Goal: Entertainment & Leisure: Consume media (video, audio)

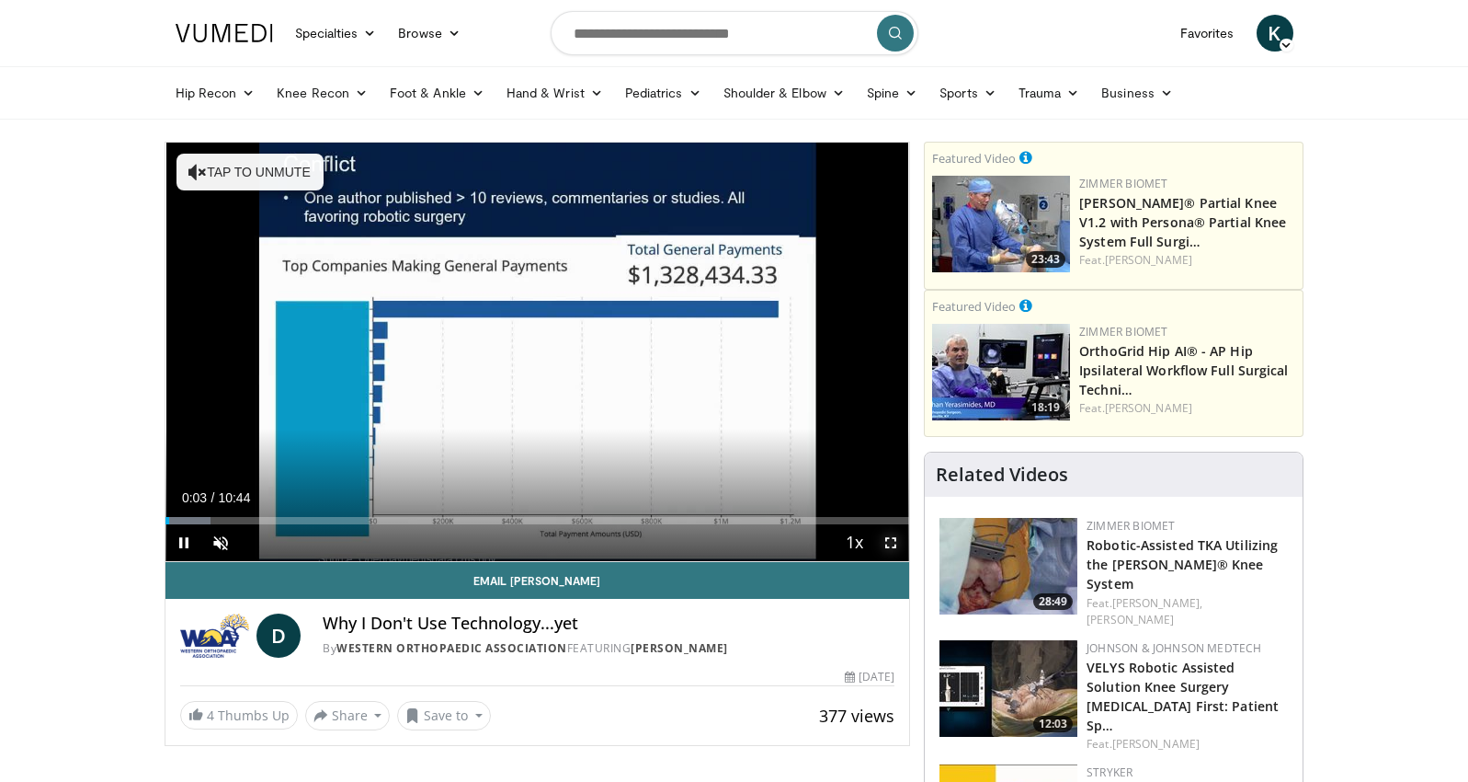
click at [889, 541] on span "Video Player" at bounding box center [891, 542] width 37 height 37
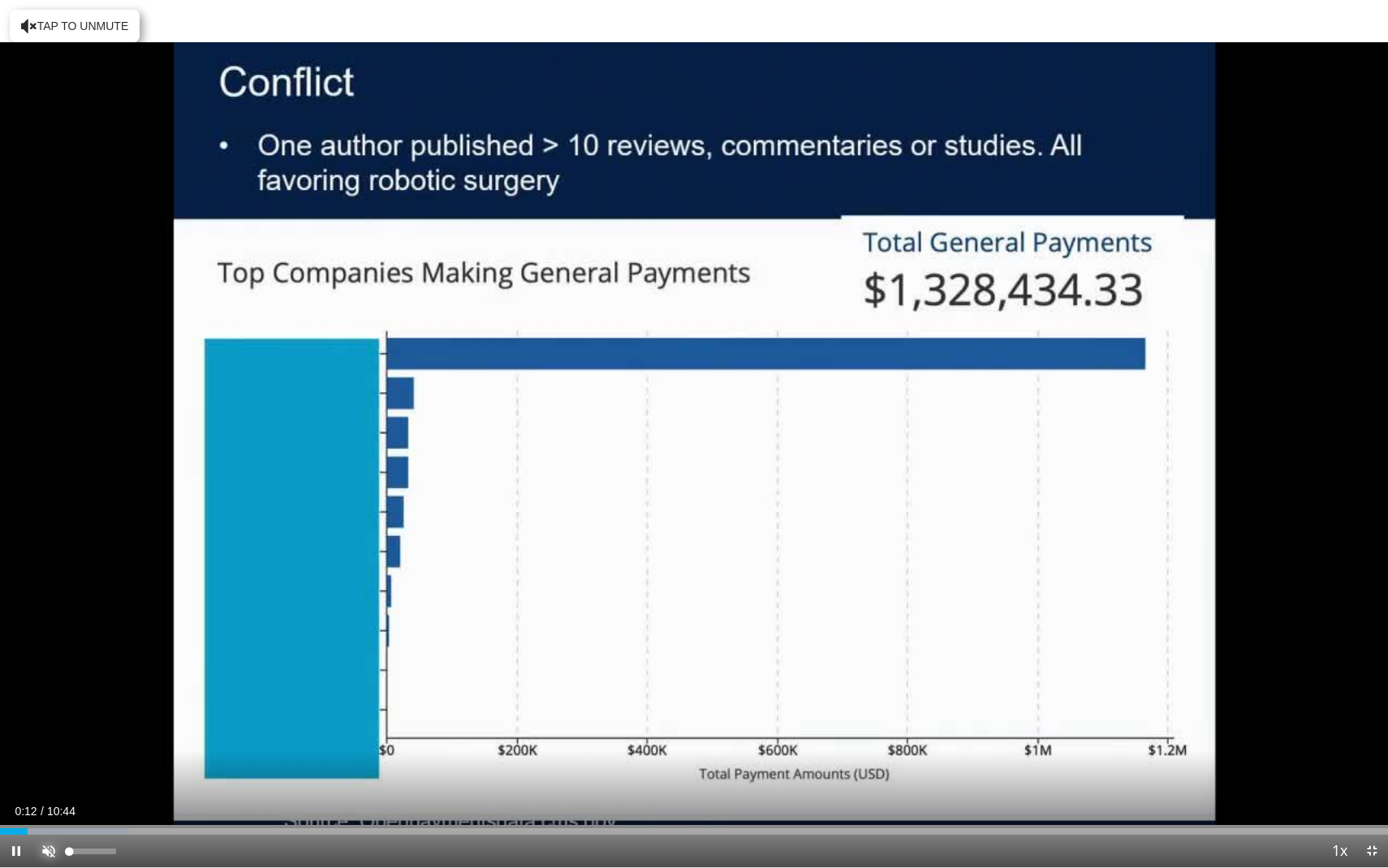
click at [50, 690] on span "Video Player" at bounding box center [49, 850] width 33 height 33
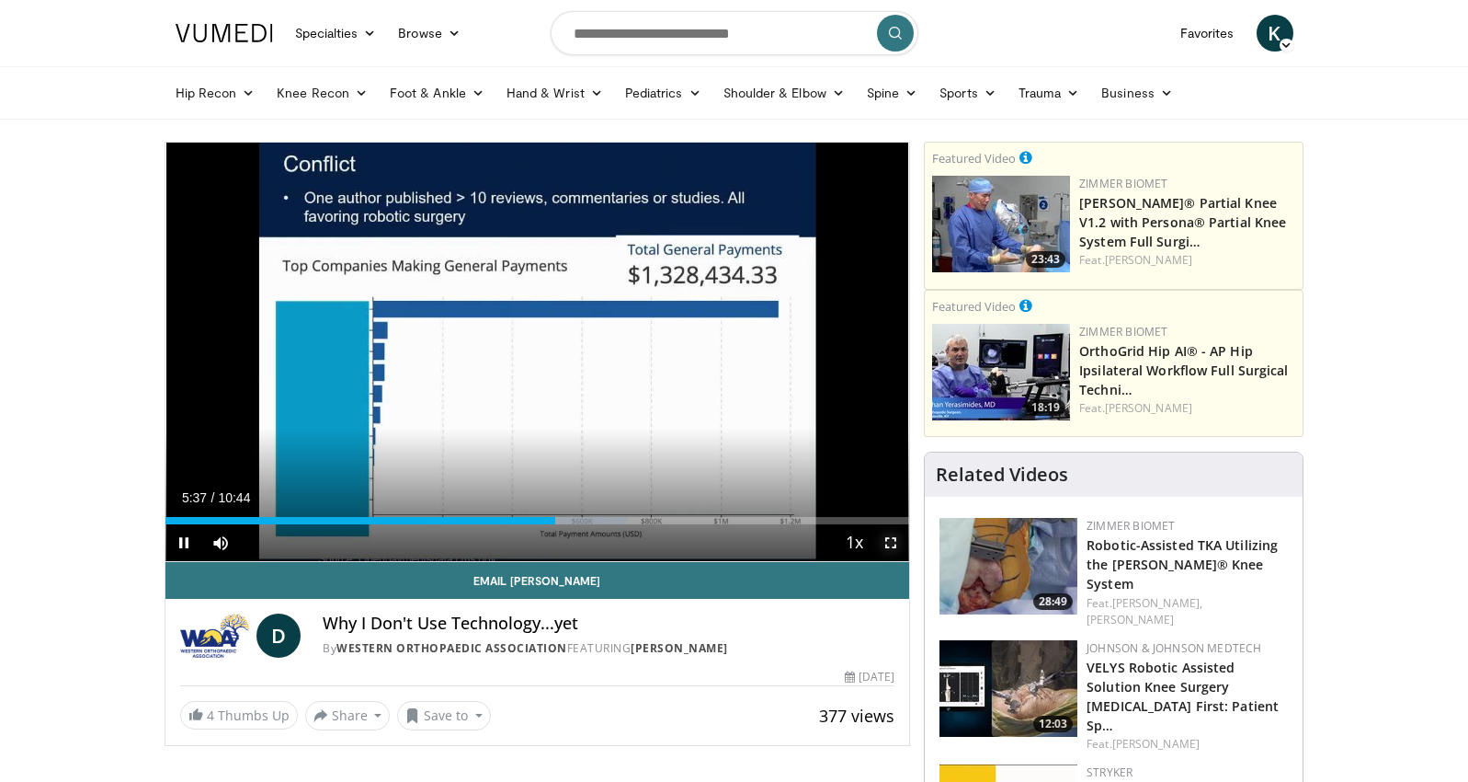
click at [897, 549] on span "Video Player" at bounding box center [891, 542] width 37 height 37
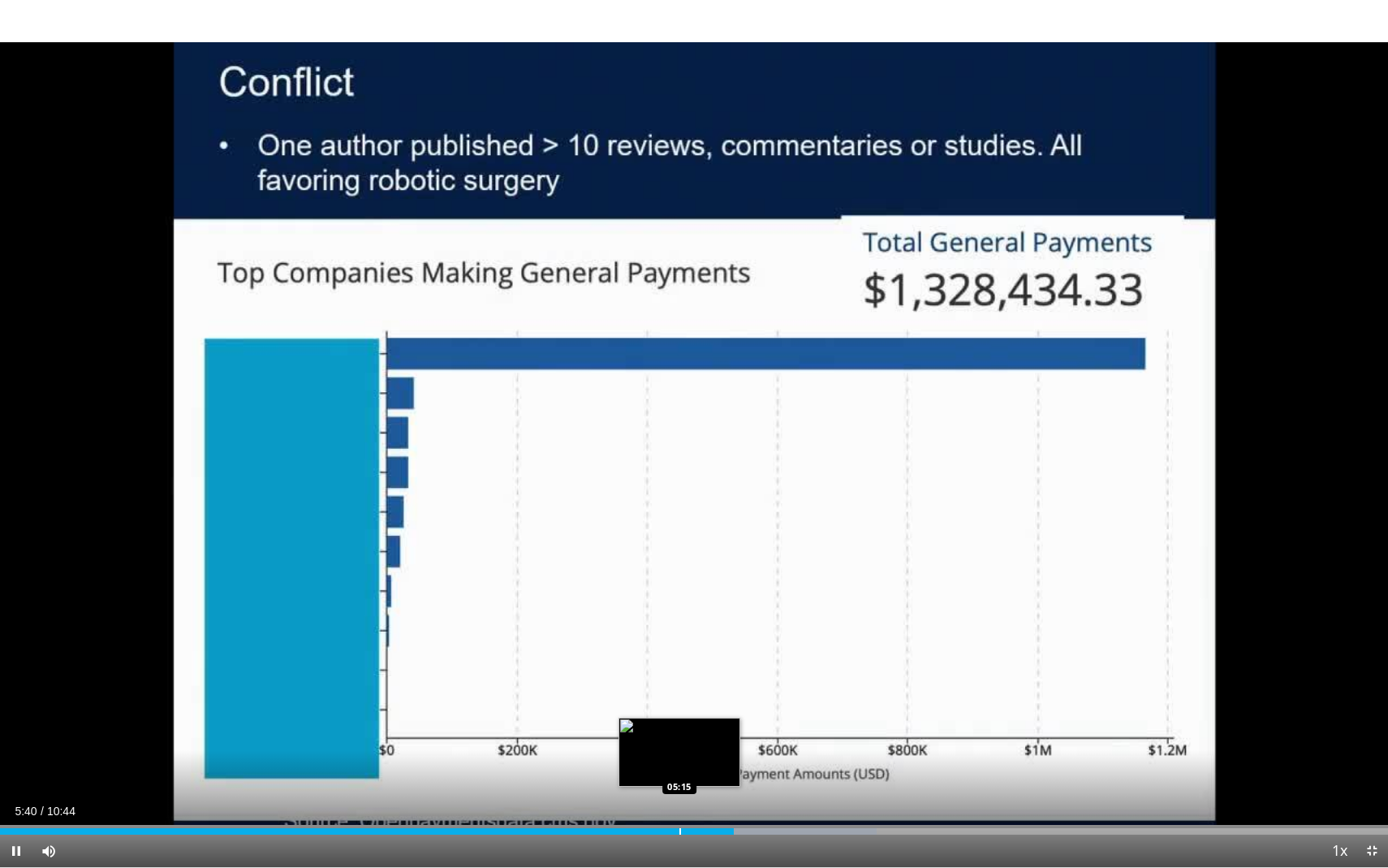
click at [680, 690] on div "Progress Bar" at bounding box center [681, 831] width 2 height 6
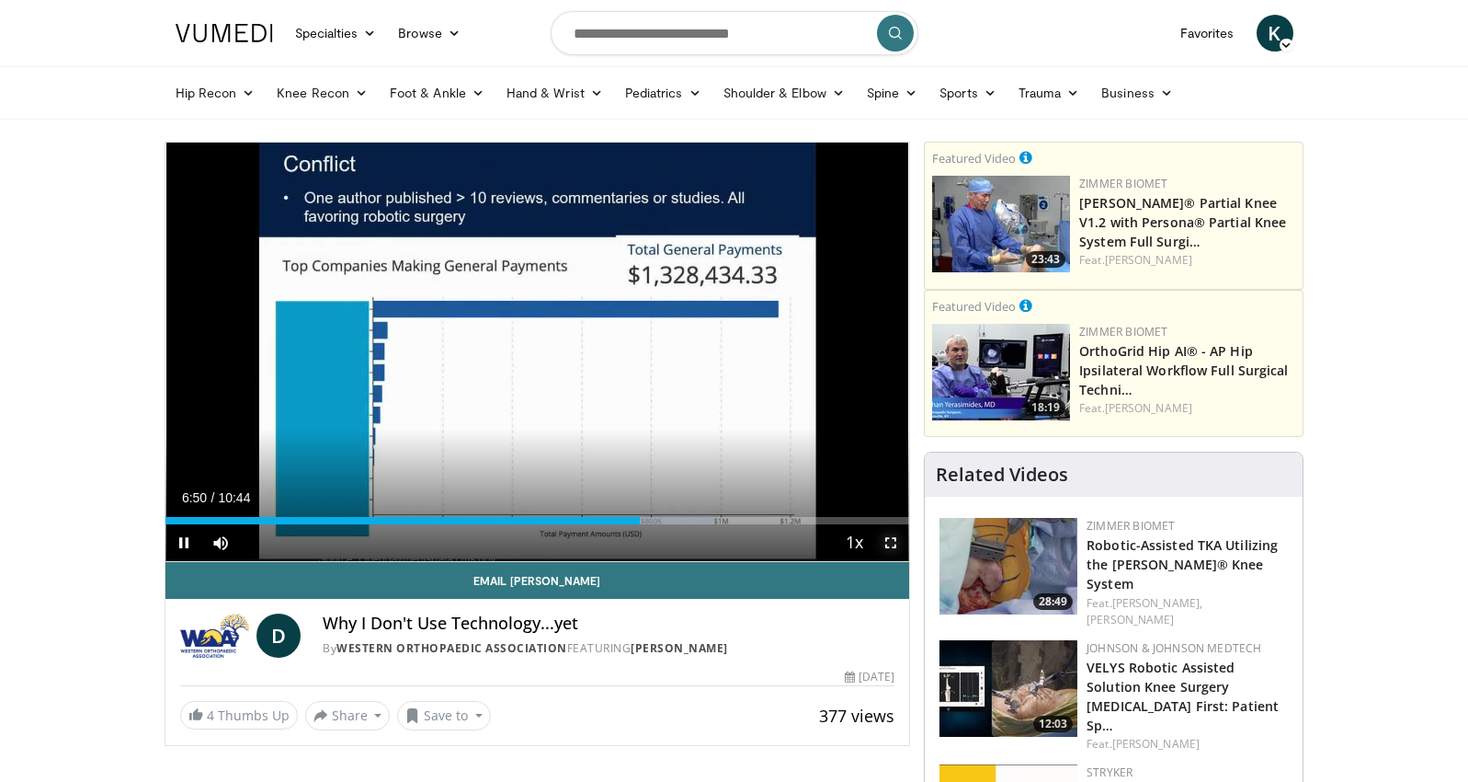
click at [886, 545] on span "Video Player" at bounding box center [891, 542] width 37 height 37
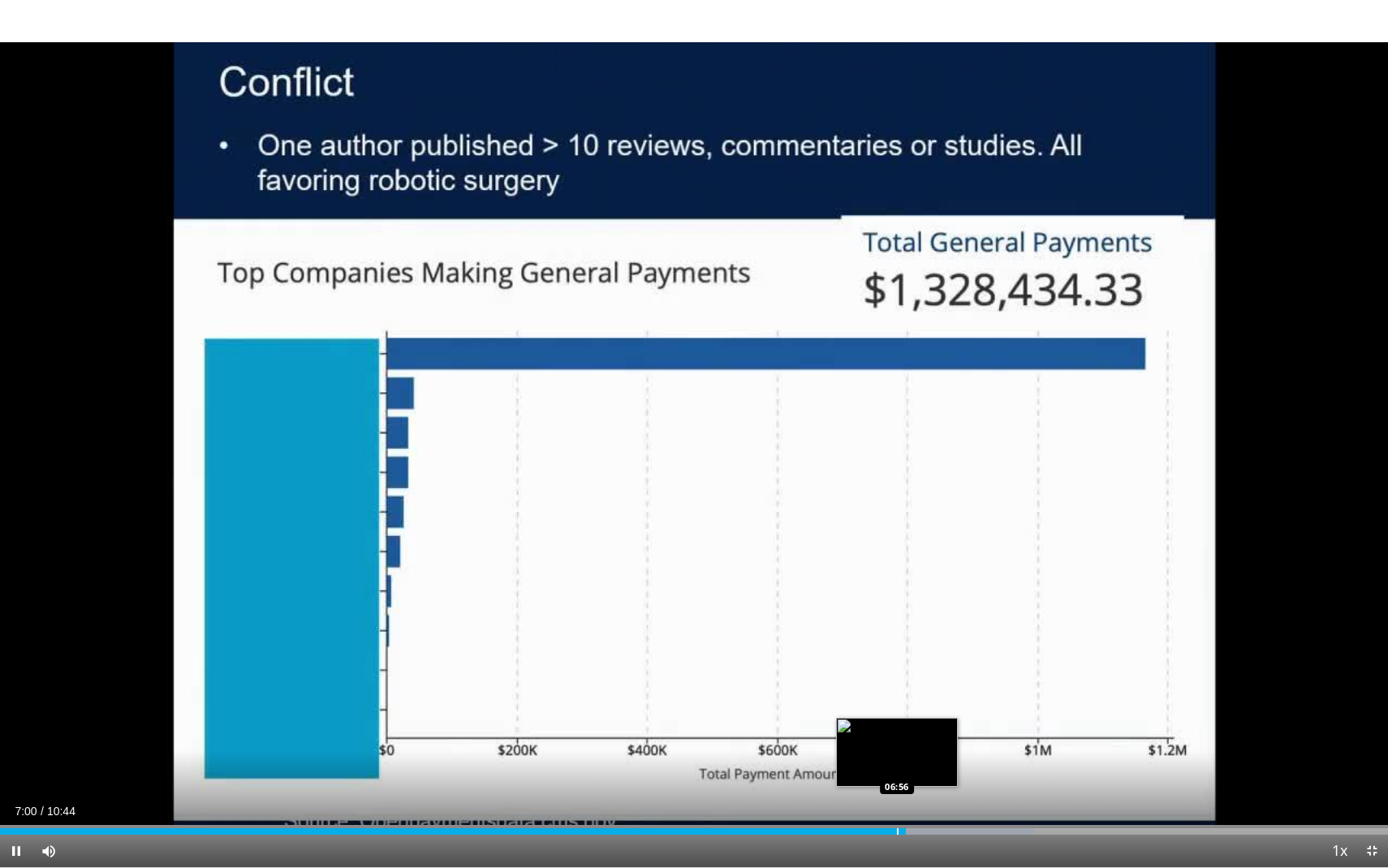
click at [897, 690] on div "Progress Bar" at bounding box center [898, 831] width 2 height 6
click at [872, 690] on div "Loaded : 75.47% 07:00 06:44" at bounding box center [694, 831] width 1388 height 6
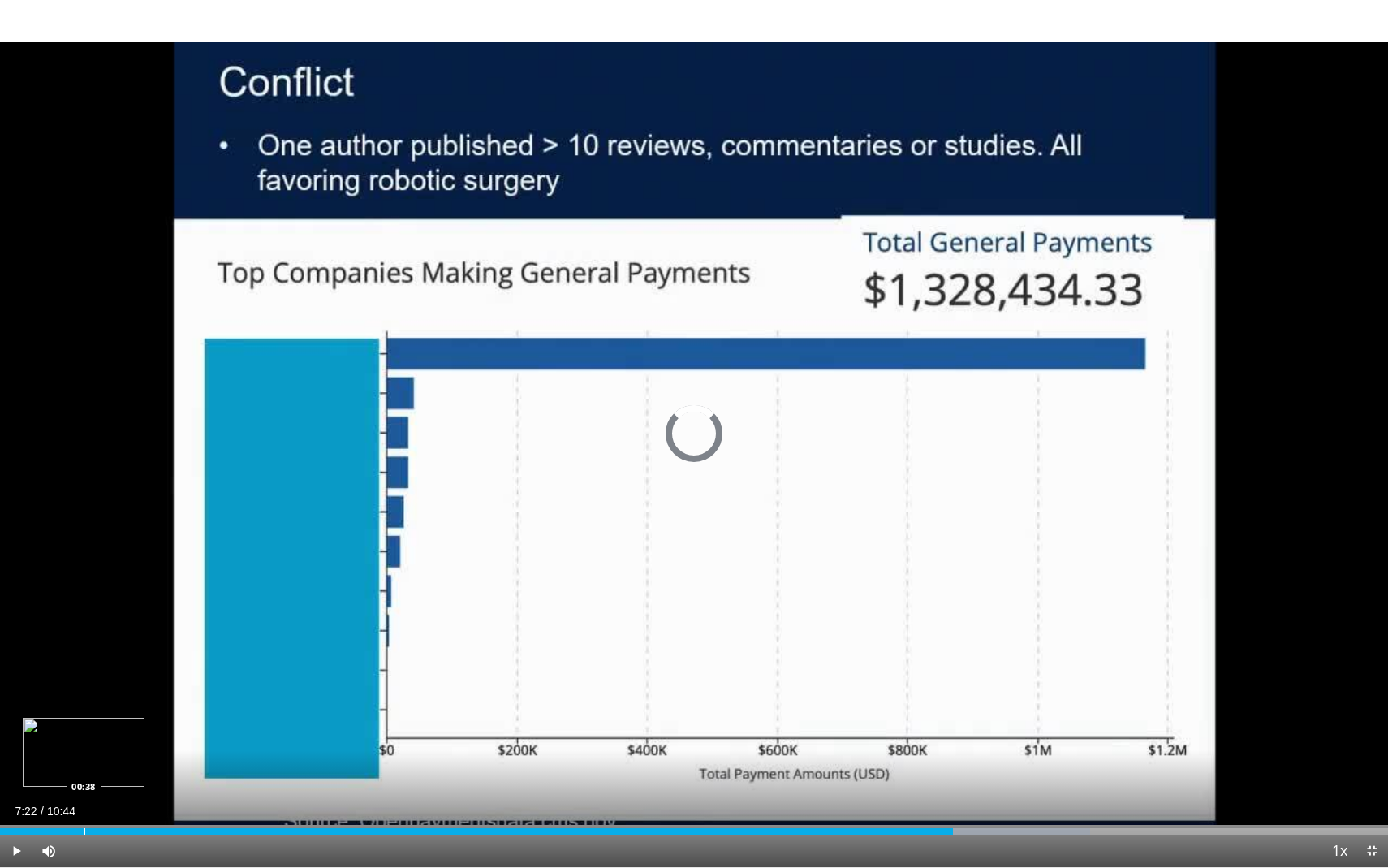
click at [84, 690] on div "Loaded : 78.55% 07:22 00:38" at bounding box center [694, 826] width 1388 height 15
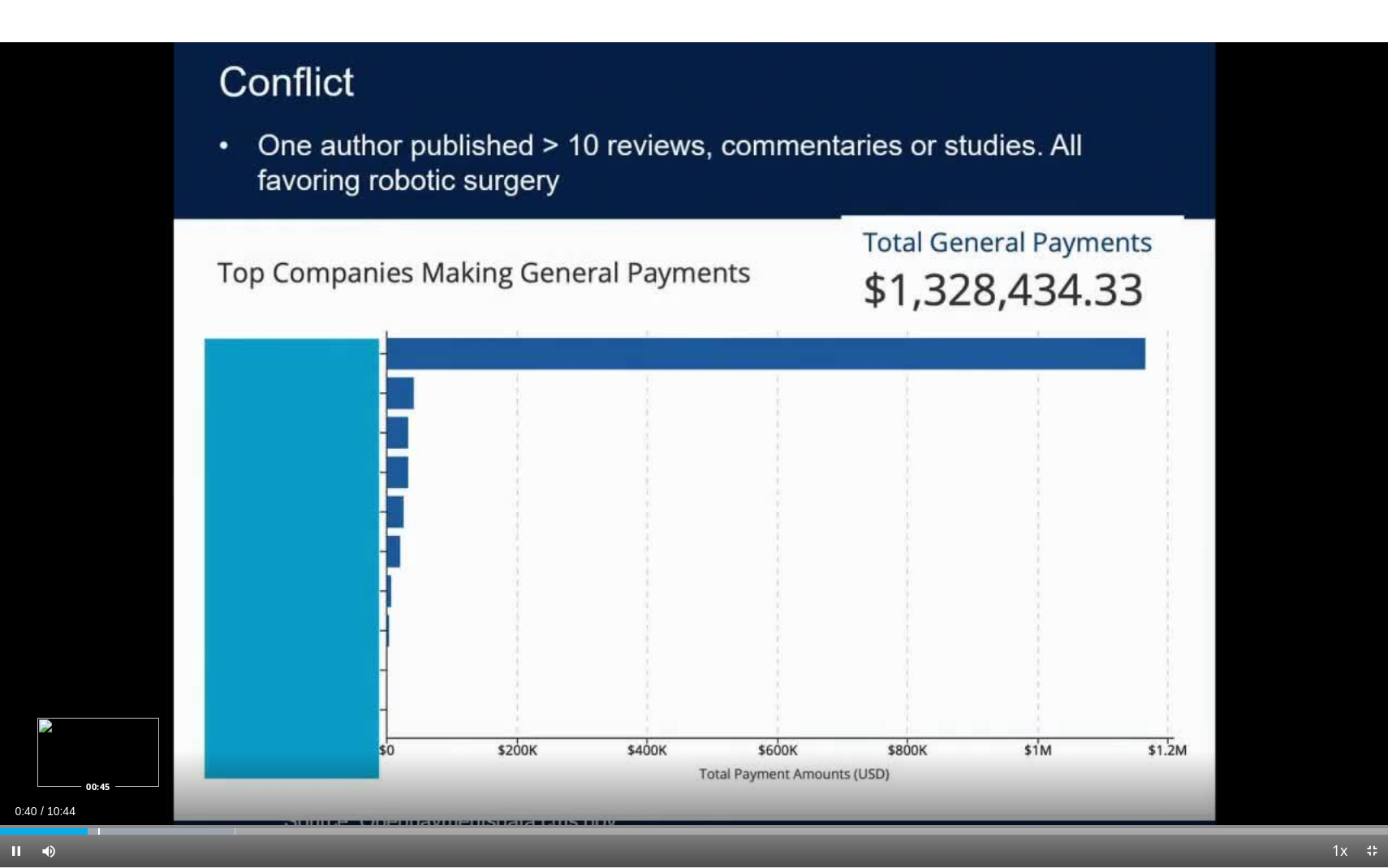
click at [98, 690] on div "Loaded : 16.93% 00:40 00:45" at bounding box center [694, 826] width 1388 height 15
click at [114, 690] on div "Loaded : 16.93% 00:46 00:47" at bounding box center [694, 831] width 1388 height 6
click at [125, 690] on div "Progress Bar" at bounding box center [126, 831] width 2 height 6
click at [141, 690] on div "Progress Bar" at bounding box center [142, 831] width 2 height 6
click at [155, 690] on div "Progress Bar" at bounding box center [155, 831] width 2 height 6
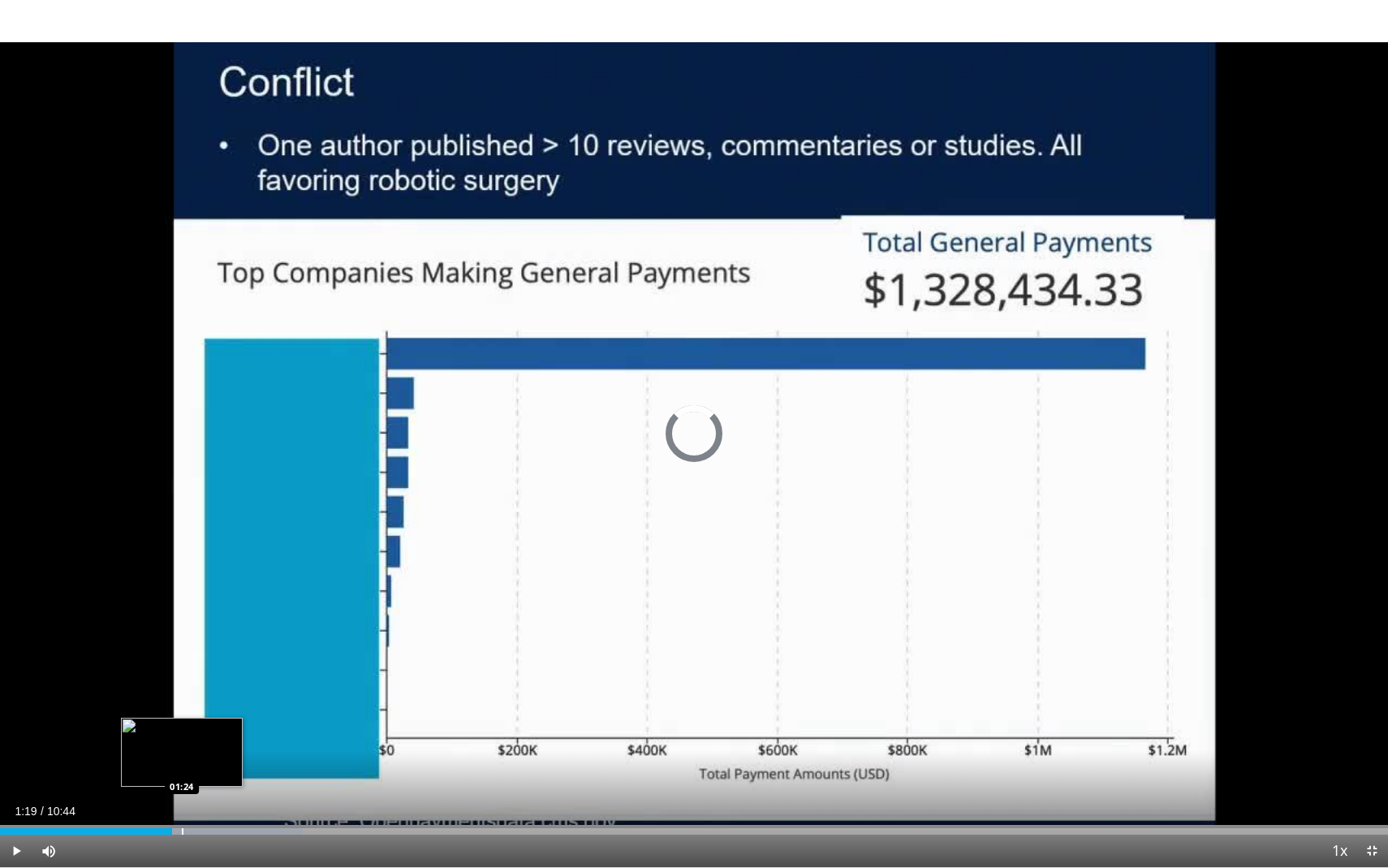
click at [181, 690] on div "Progress Bar" at bounding box center [204, 831] width 196 height 6
click at [196, 690] on div "Progress Bar" at bounding box center [197, 831] width 2 height 6
click at [211, 690] on div "Progress Bar" at bounding box center [212, 831] width 2 height 6
click at [234, 690] on div "Progress Bar" at bounding box center [238, 831] width 208 height 6
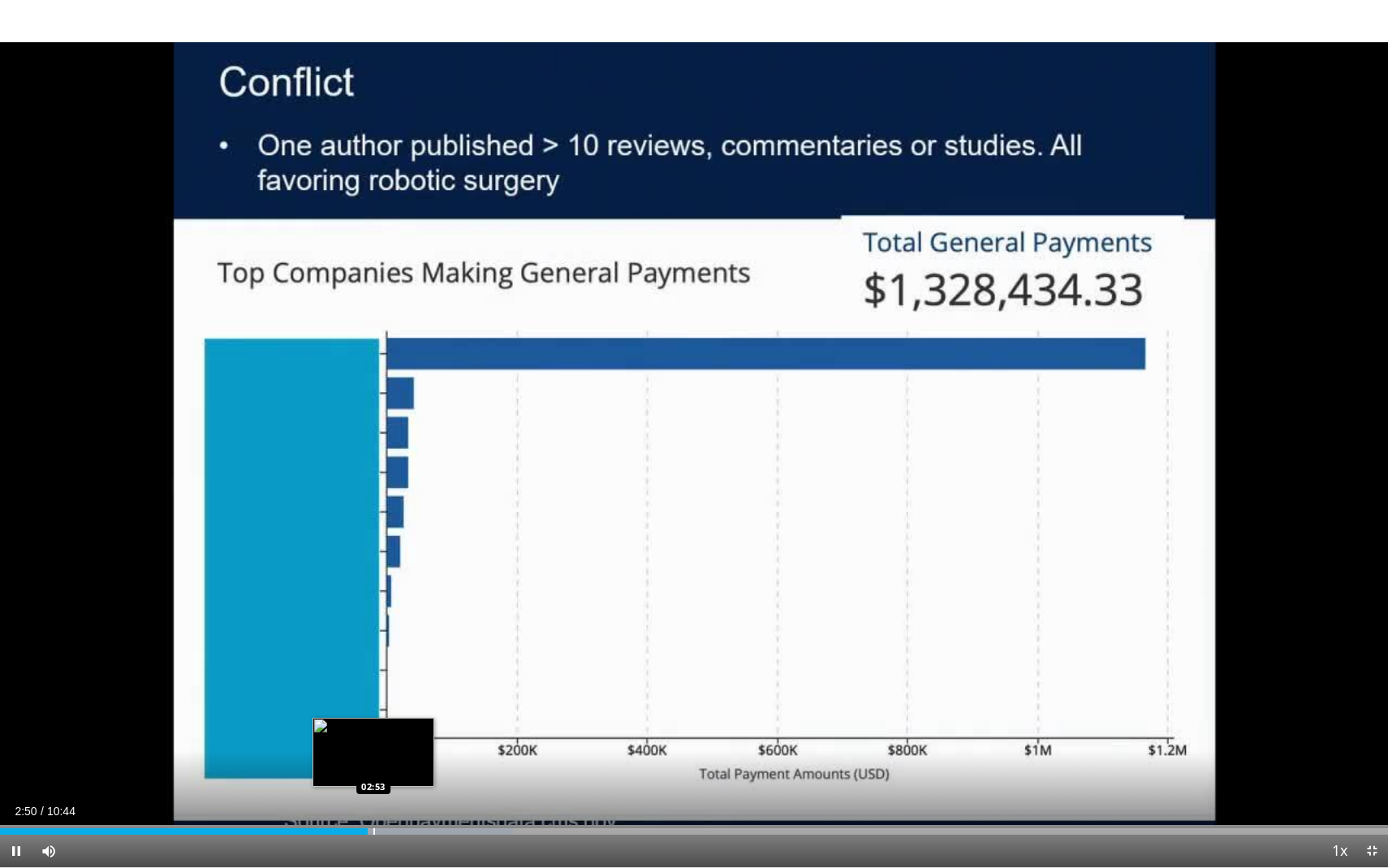
click at [373, 690] on div "Progress Bar" at bounding box center [374, 831] width 2 height 6
click at [384, 690] on div "Progress Bar" at bounding box center [385, 831] width 2 height 6
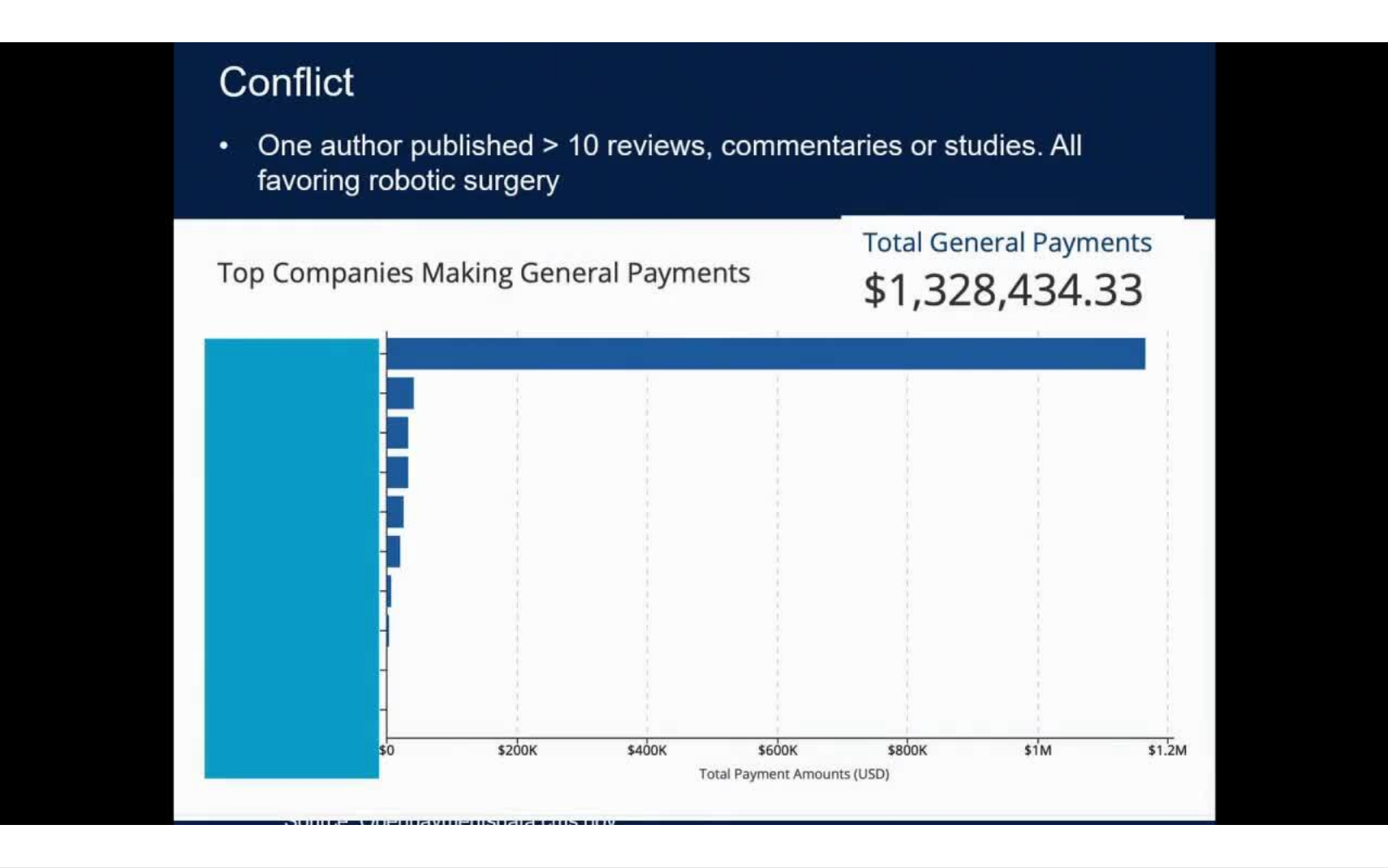
click at [392, 690] on div "Progress Bar" at bounding box center [391, 864] width 2 height 6
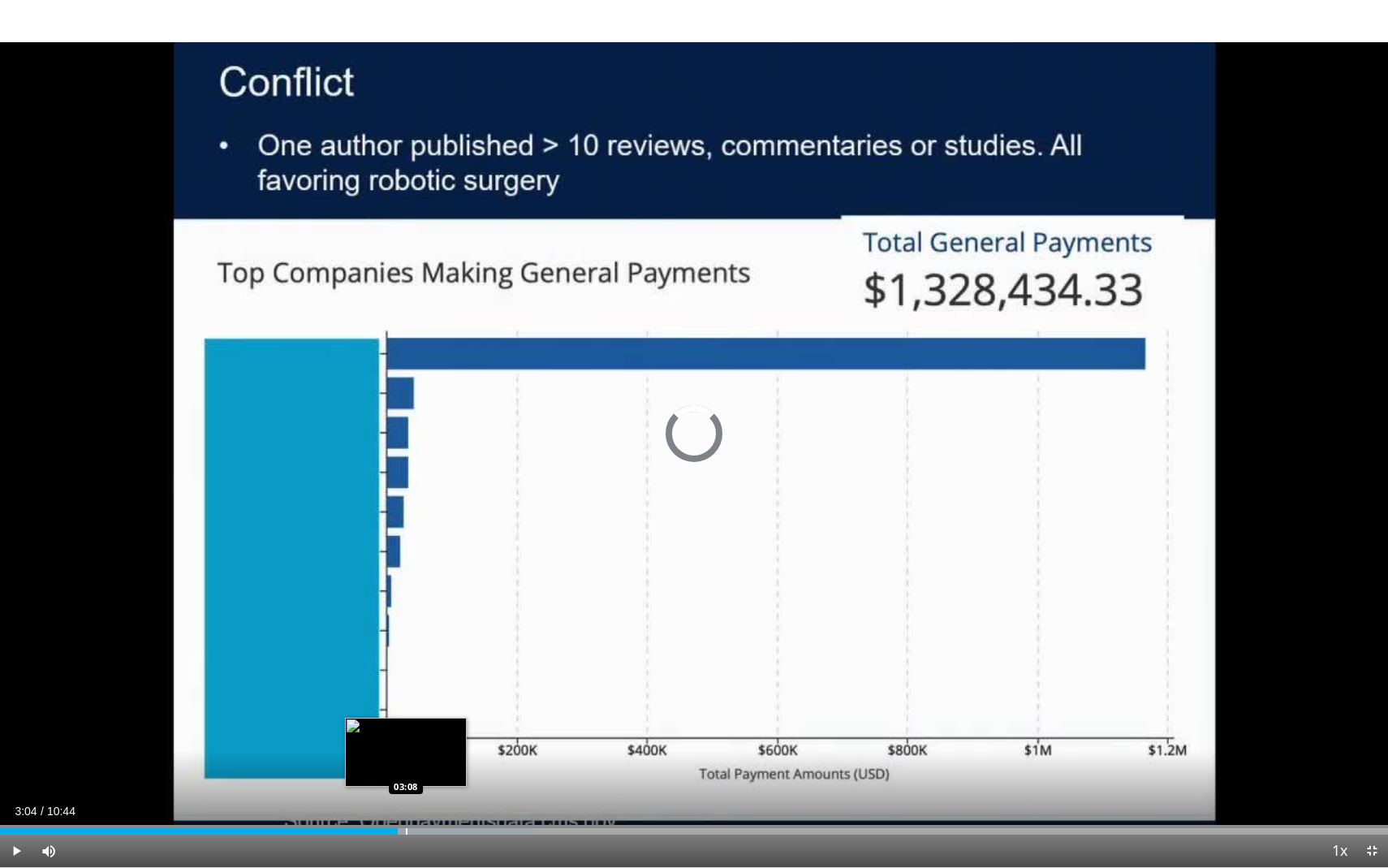
click at [405, 690] on div "Progress Bar" at bounding box center [433, 831] width 202 height 6
click at [426, 690] on div "Progress Bar" at bounding box center [426, 831] width 2 height 6
click at [440, 690] on div "Progress Bar" at bounding box center [441, 831] width 2 height 6
click at [453, 690] on div "10 seconds Tap to unmute" at bounding box center [694, 434] width 1388 height 867
click at [453, 690] on div "Progress Bar" at bounding box center [454, 831] width 2 height 6
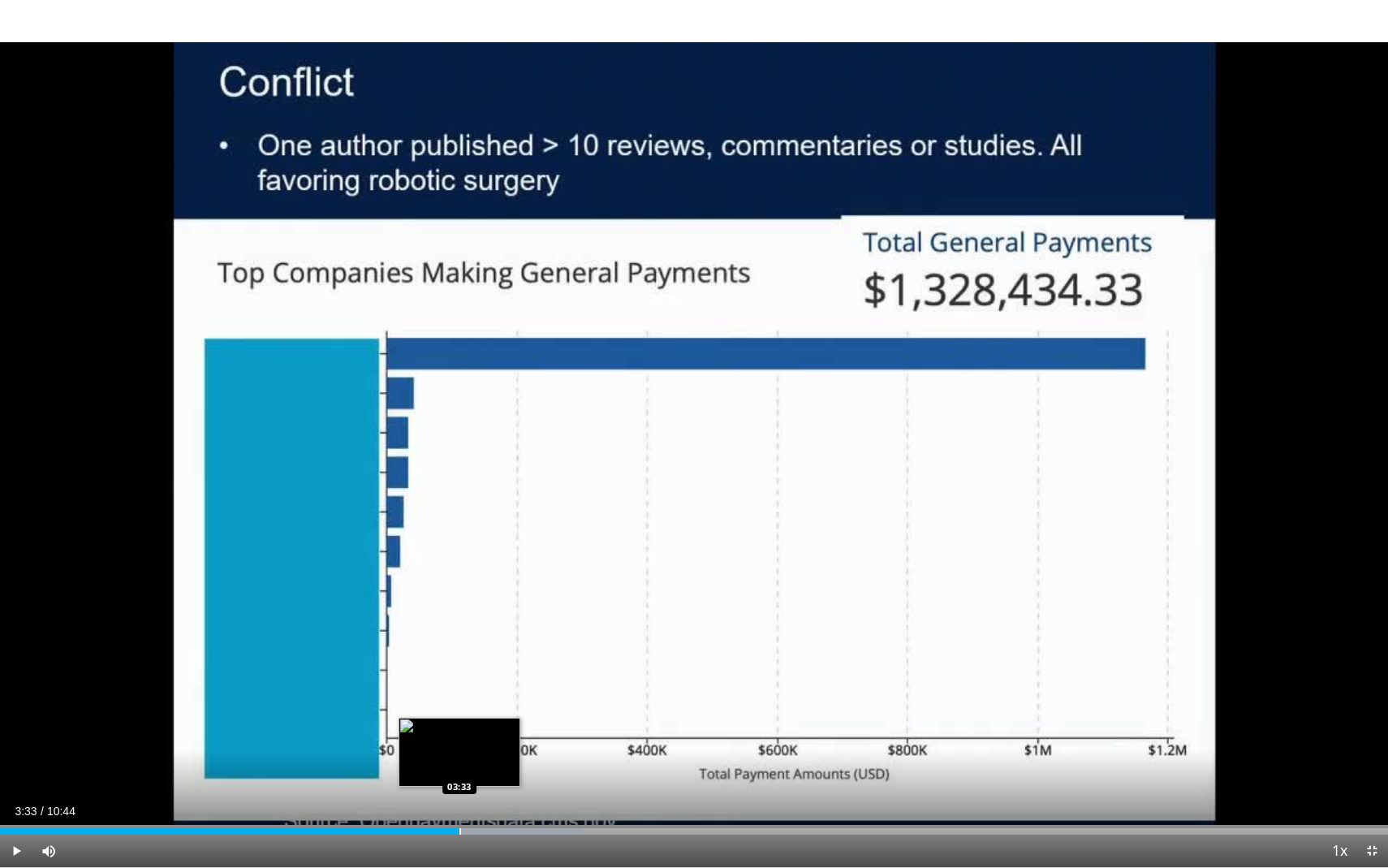
click at [459, 690] on div "Progress Bar" at bounding box center [460, 831] width 2 height 6
click at [475, 690] on div "Progress Bar" at bounding box center [476, 831] width 2 height 6
click at [503, 690] on div "Progress Bar" at bounding box center [507, 831] width 192 height 6
click at [483, 690] on div "Loaded : 46.20% 03:53 03:44" at bounding box center [694, 831] width 1388 height 6
click at [472, 690] on div "Progress Bar" at bounding box center [473, 831] width 2 height 6
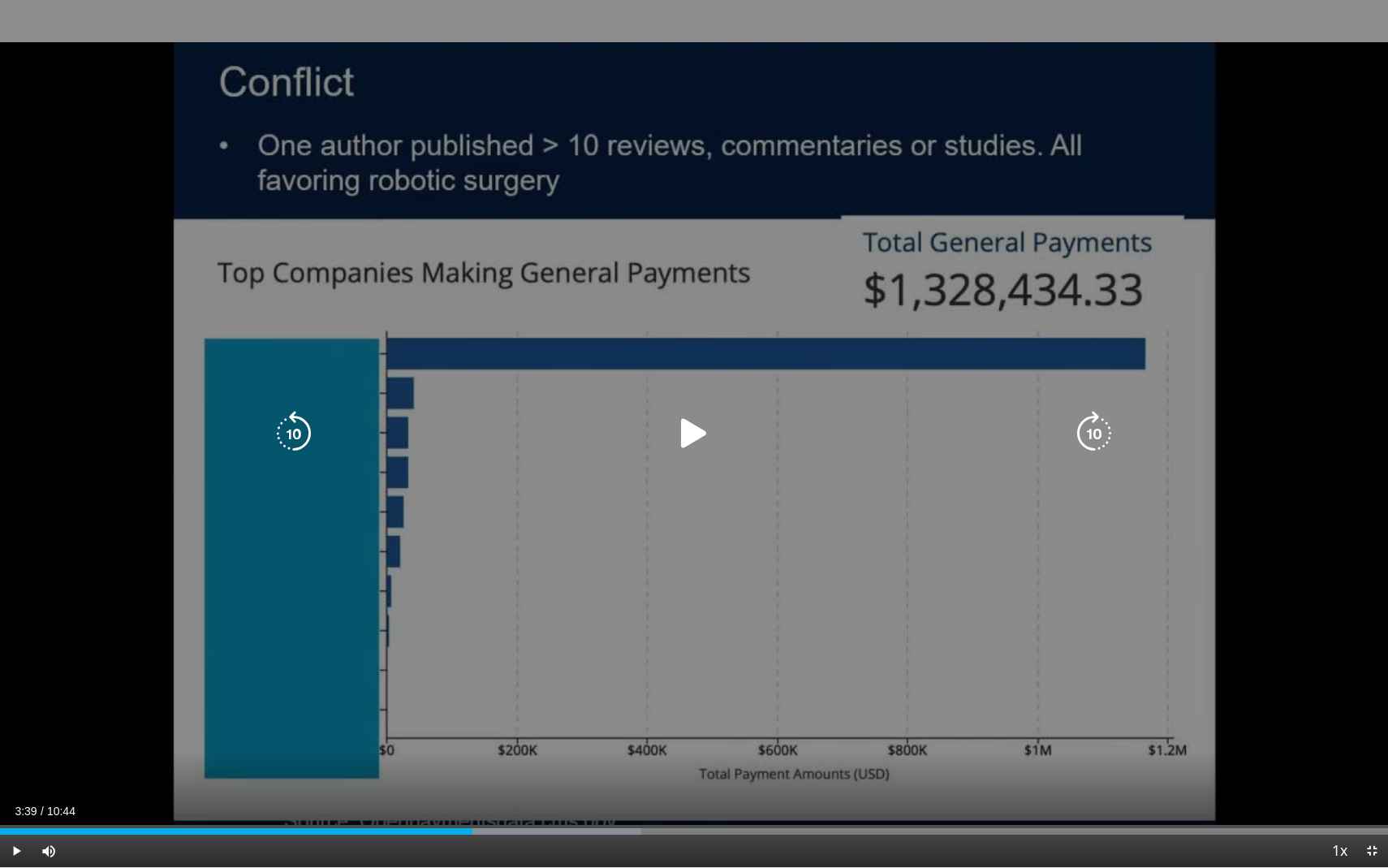
click at [706, 426] on icon "Video Player" at bounding box center [693, 433] width 45 height 45
click at [691, 432] on icon "Video Player" at bounding box center [693, 433] width 45 height 45
click at [299, 439] on icon "Video Player" at bounding box center [293, 433] width 45 height 45
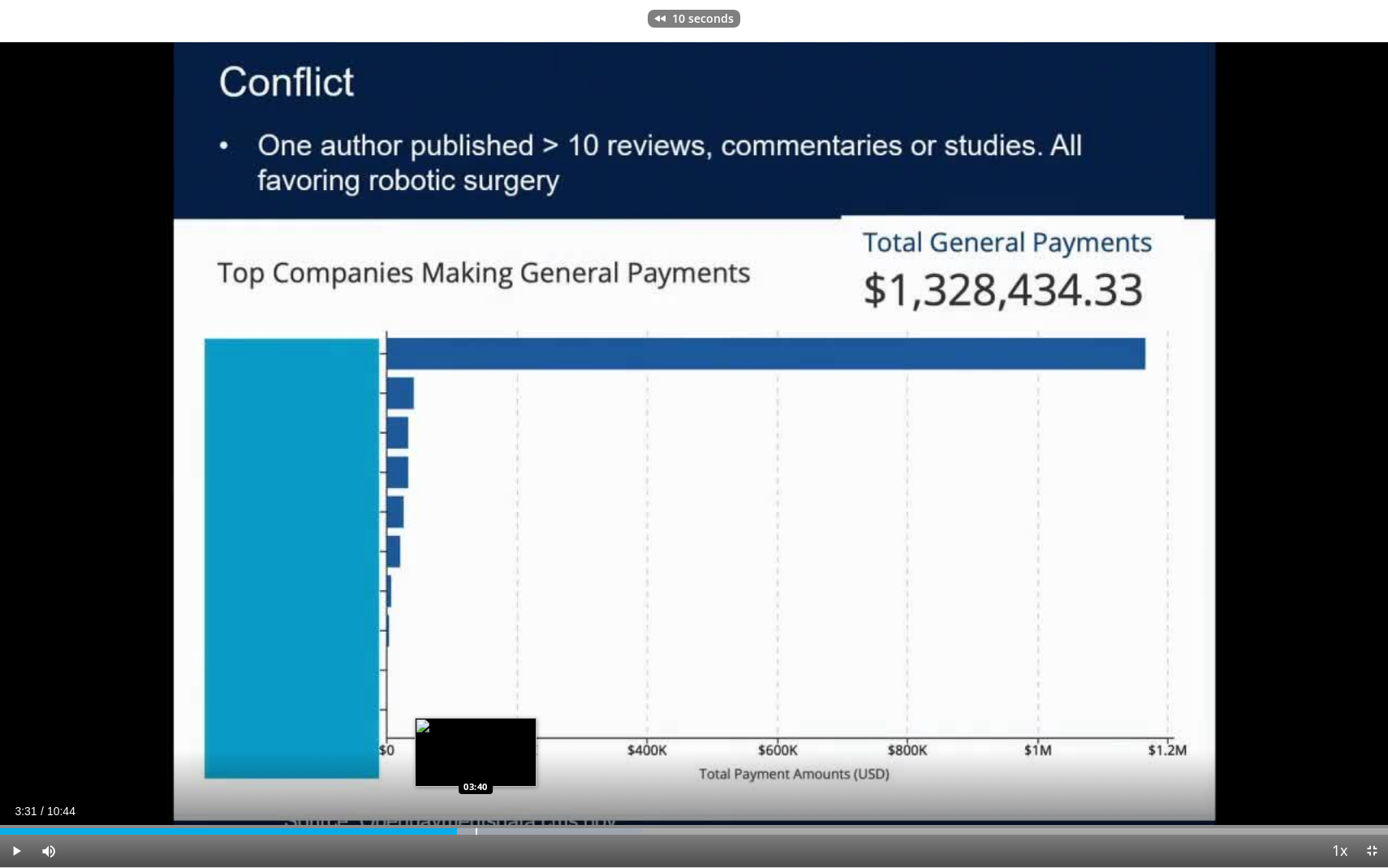
click at [476, 690] on div "Progress Bar" at bounding box center [477, 831] width 2 height 6
click at [485, 690] on div "Progress Bar" at bounding box center [486, 831] width 2 height 6
click at [472, 690] on div "Progress Bar" at bounding box center [473, 831] width 2 height 6
click at [19, 690] on span "Video Player" at bounding box center [16, 850] width 33 height 33
click at [479, 690] on div "Progress Bar" at bounding box center [480, 831] width 2 height 6
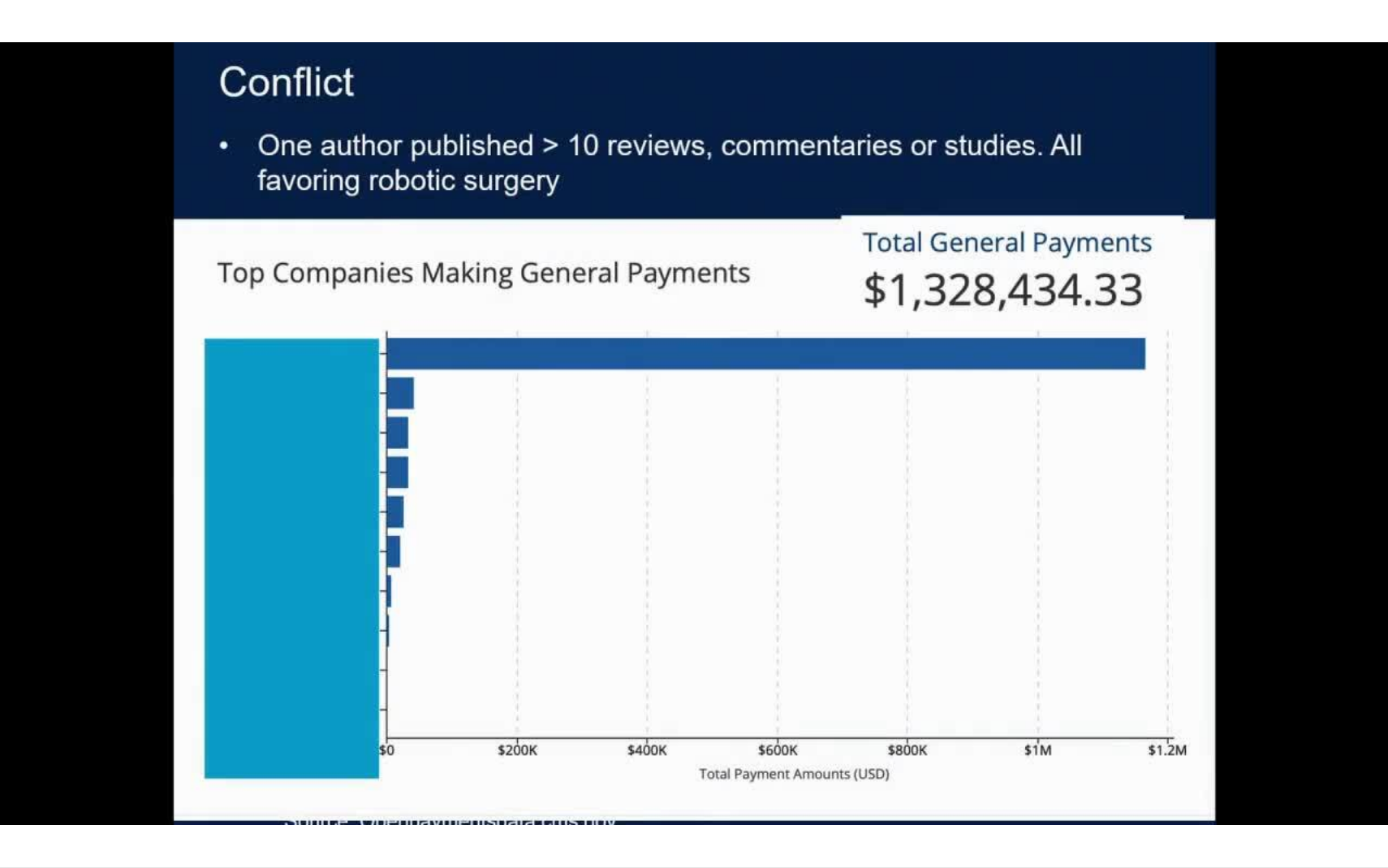
click at [488, 690] on div "10 seconds Tap to unmute" at bounding box center [694, 434] width 1388 height 867
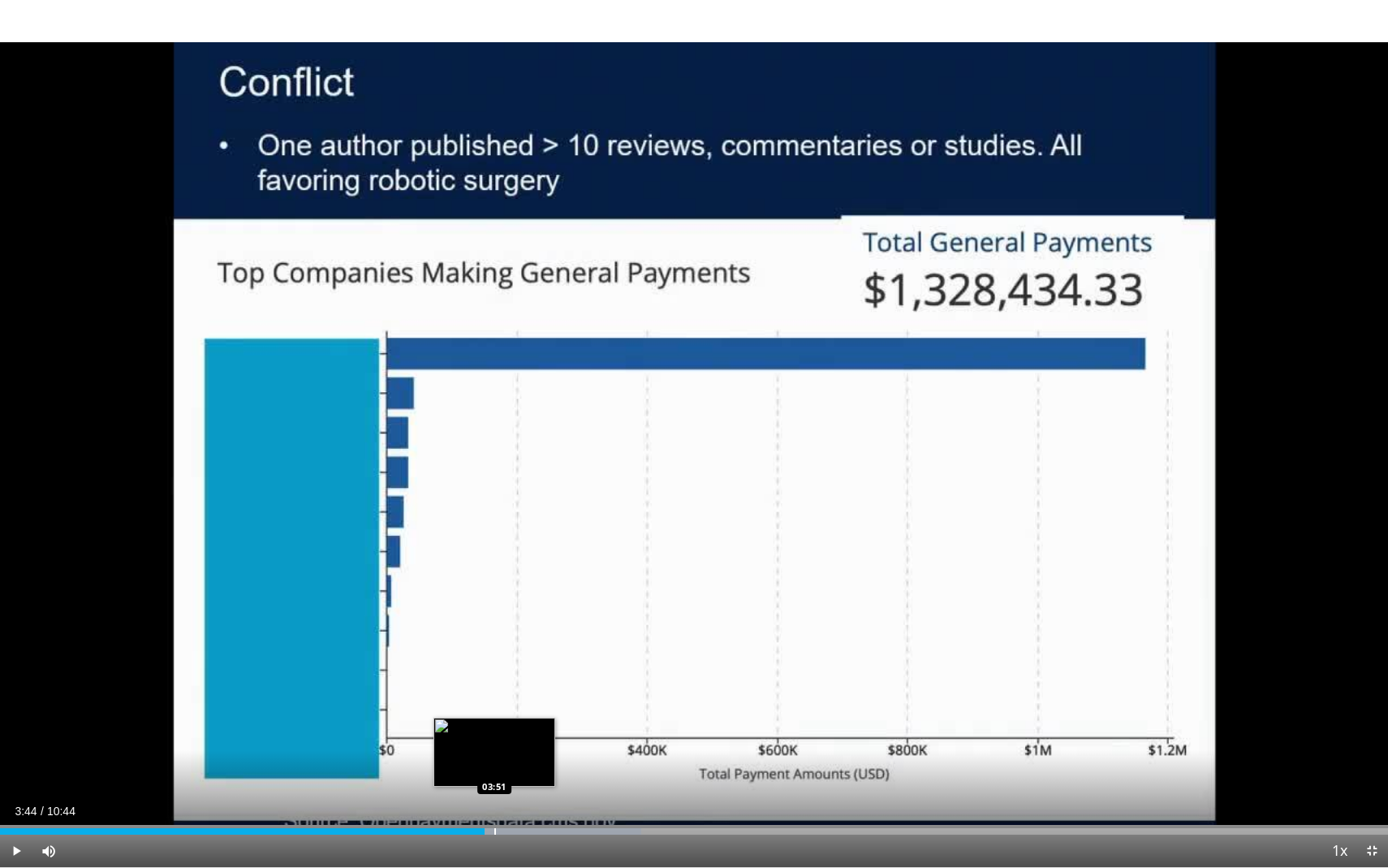
click at [493, 690] on div "Loaded : 46.20% 03:44 03:51" at bounding box center [694, 831] width 1388 height 6
click at [17, 690] on span "Video Player" at bounding box center [16, 850] width 33 height 33
click at [500, 690] on div "Loaded : 46.20% 03:50 03:52" at bounding box center [694, 831] width 1388 height 6
click at [510, 690] on div "Progress Bar" at bounding box center [511, 831] width 2 height 6
click at [532, 690] on div "Progress Bar" at bounding box center [533, 831] width 2 height 6
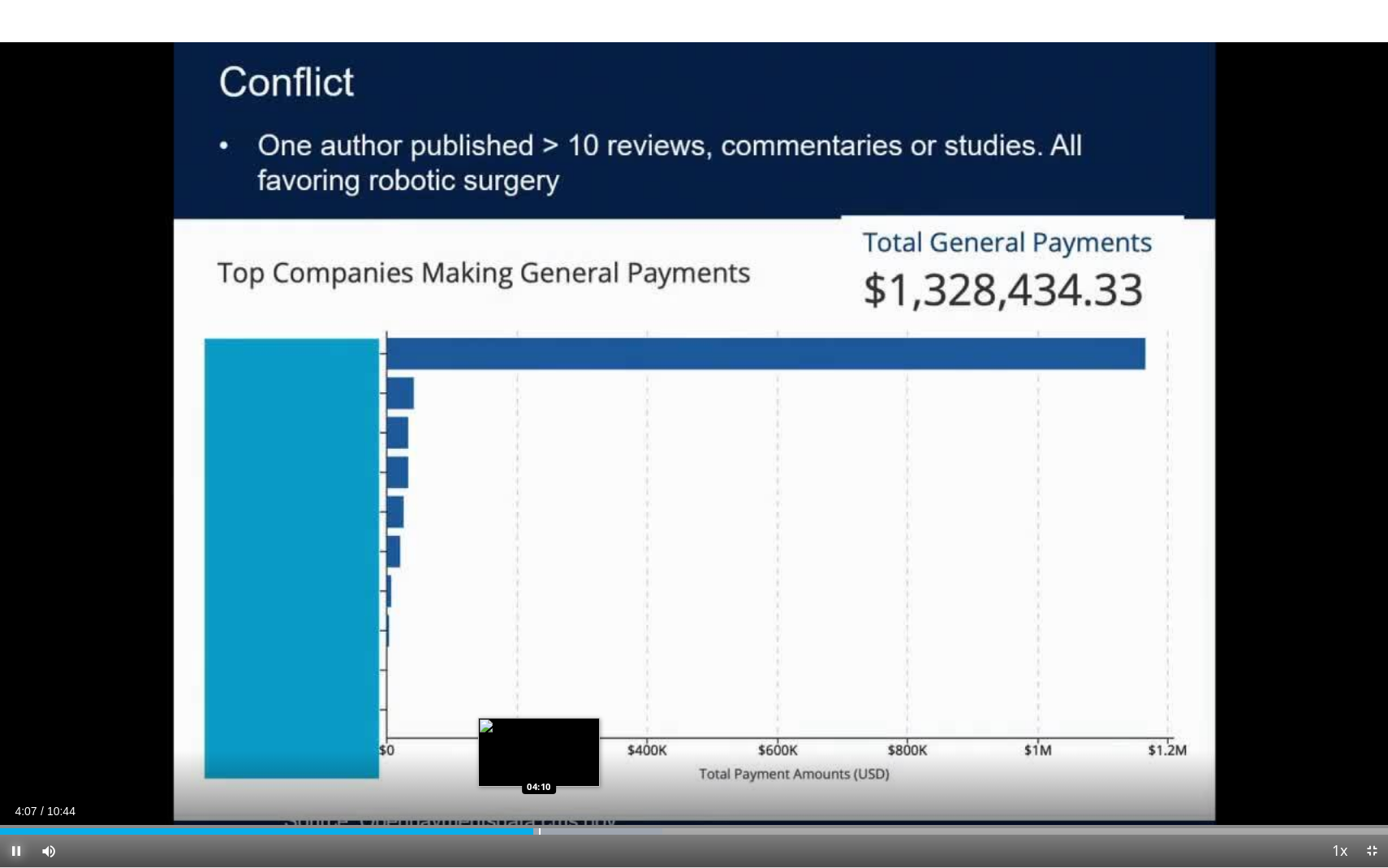
click at [539, 690] on div "Progress Bar" at bounding box center [560, 831] width 206 height 6
click at [545, 690] on div "Progress Bar" at bounding box center [546, 831] width 2 height 6
click at [553, 690] on div "Progress Bar" at bounding box center [552, 831] width 2 height 6
click at [567, 690] on div "10 seconds Tap to unmute" at bounding box center [694, 434] width 1388 height 867
click at [570, 690] on div "Progress Bar" at bounding box center [570, 831] width 2 height 6
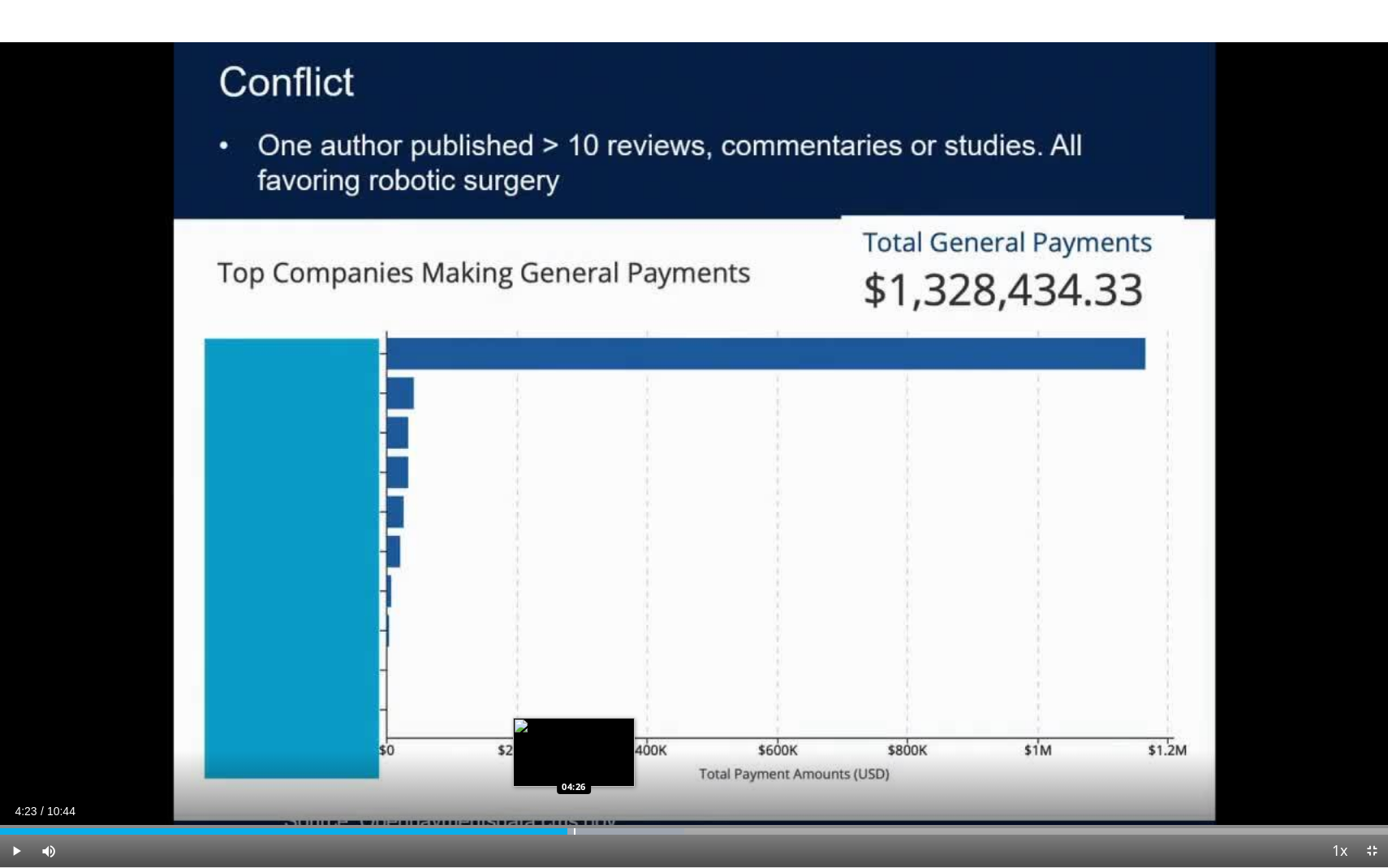
click at [574, 690] on div "Progress Bar" at bounding box center [575, 831] width 2 height 6
click at [580, 690] on div "Progress Bar" at bounding box center [581, 831] width 2 height 6
click at [590, 690] on div "Progress Bar" at bounding box center [590, 831] width 2 height 6
click at [599, 690] on div "Progress Bar" at bounding box center [600, 831] width 2 height 6
click at [606, 690] on div "Progress Bar" at bounding box center [606, 831] width 2 height 6
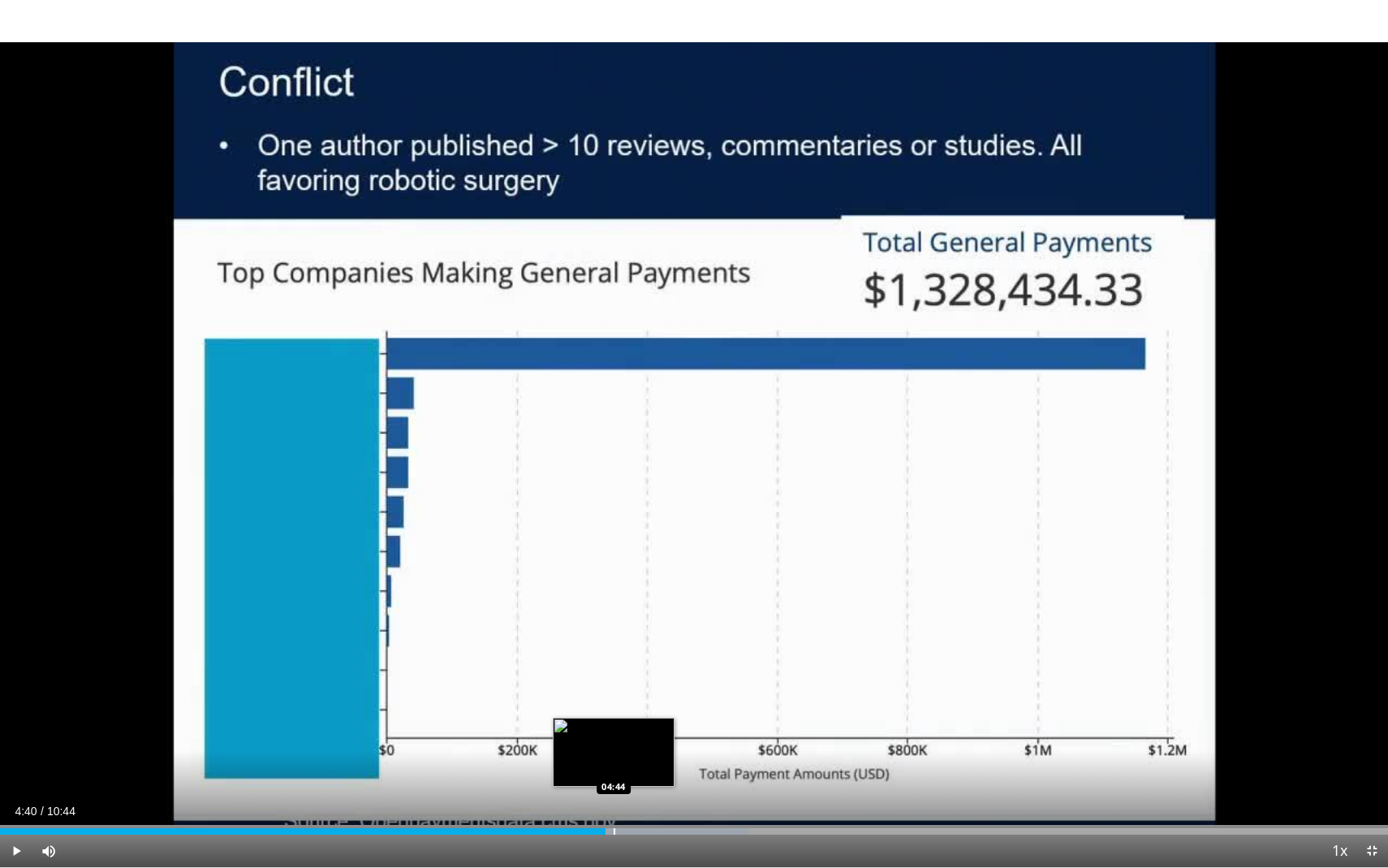
click at [614, 690] on div "Progress Bar" at bounding box center [615, 831] width 2 height 6
click at [23, 690] on span "Video Player" at bounding box center [16, 850] width 33 height 33
click at [675, 690] on div "Progress Bar" at bounding box center [676, 831] width 2 height 6
click at [14, 690] on span "Video Player" at bounding box center [16, 850] width 33 height 33
click at [5, 690] on span "Video Player" at bounding box center [16, 850] width 33 height 33
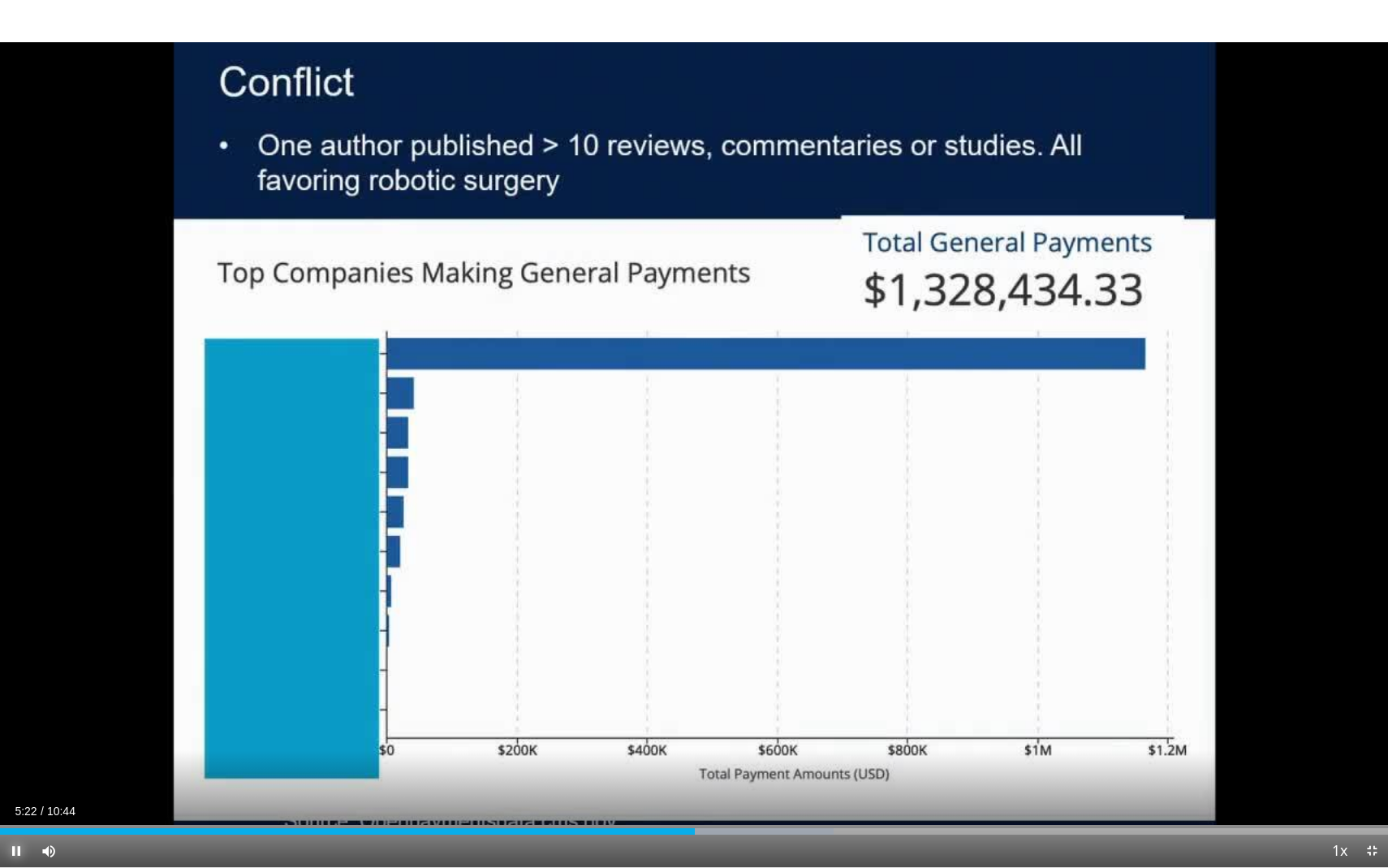
click at [13, 690] on span "Video Player" at bounding box center [16, 850] width 33 height 33
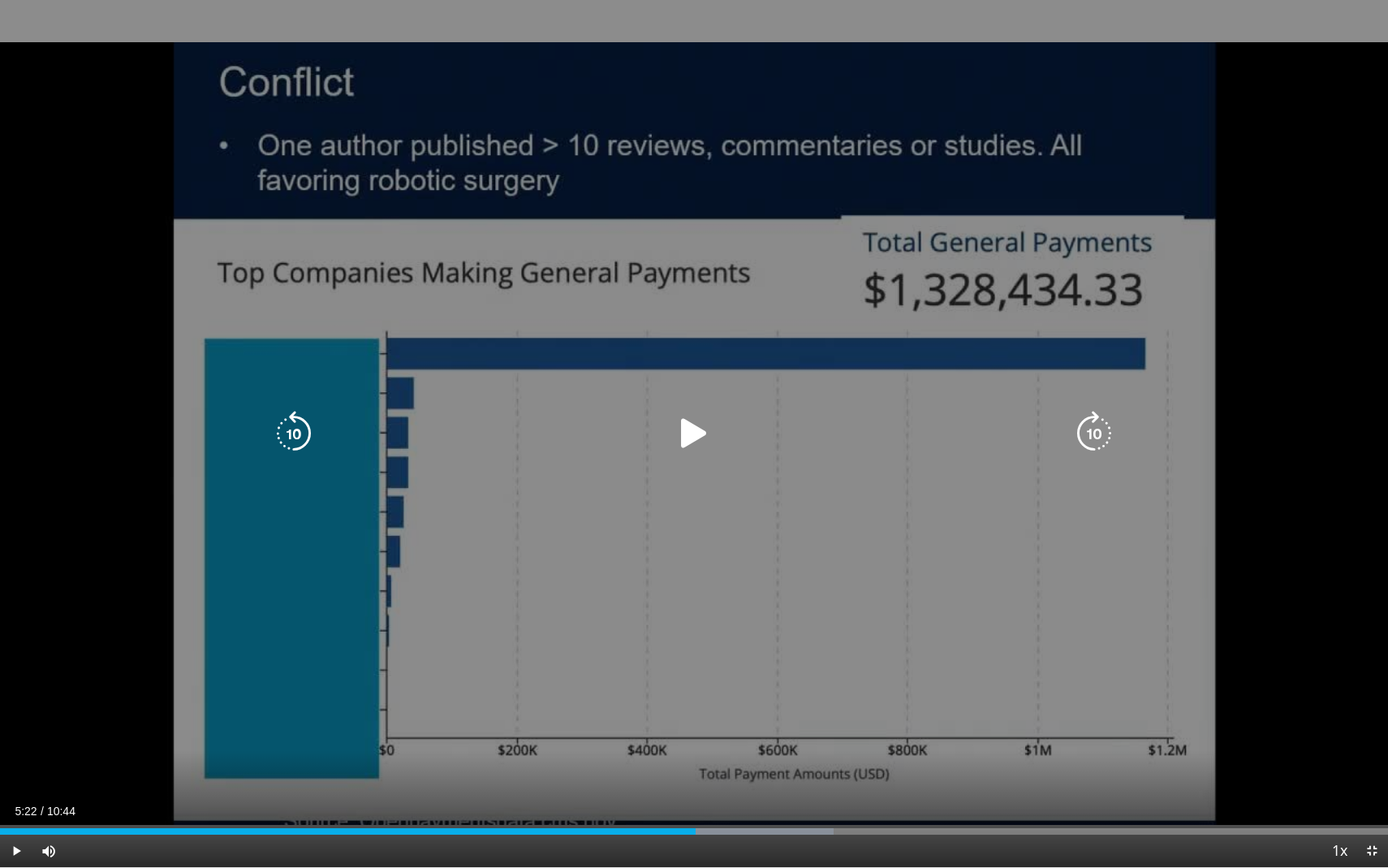
click at [700, 443] on icon "Video Player" at bounding box center [693, 433] width 45 height 45
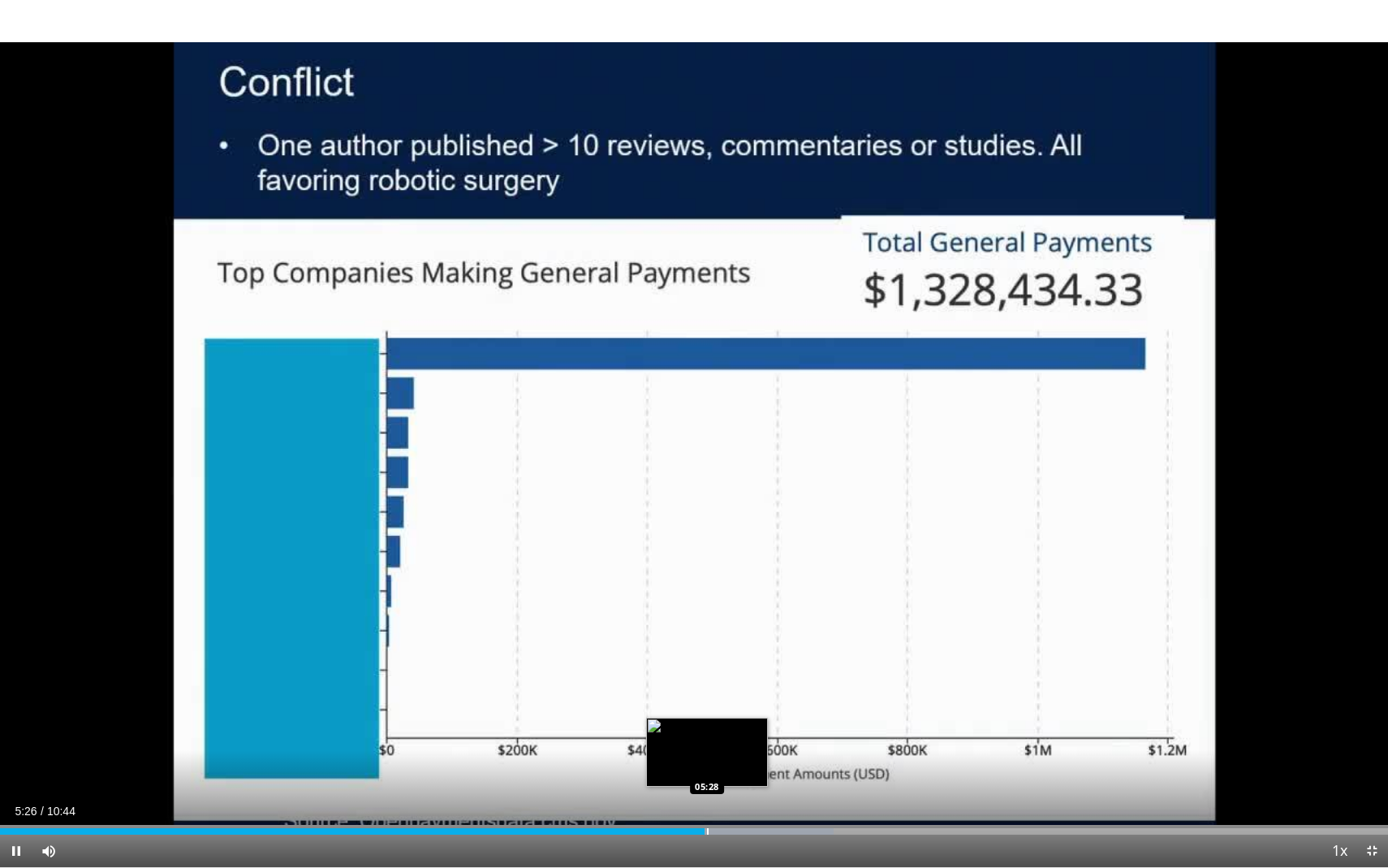
click at [707, 690] on div "Progress Bar" at bounding box center [708, 831] width 2 height 6
click at [716, 690] on div "Progress Bar" at bounding box center [717, 831] width 2 height 6
click at [724, 690] on div "Progress Bar" at bounding box center [755, 831] width 200 height 6
click at [732, 690] on div "Progress Bar" at bounding box center [733, 831] width 2 height 6
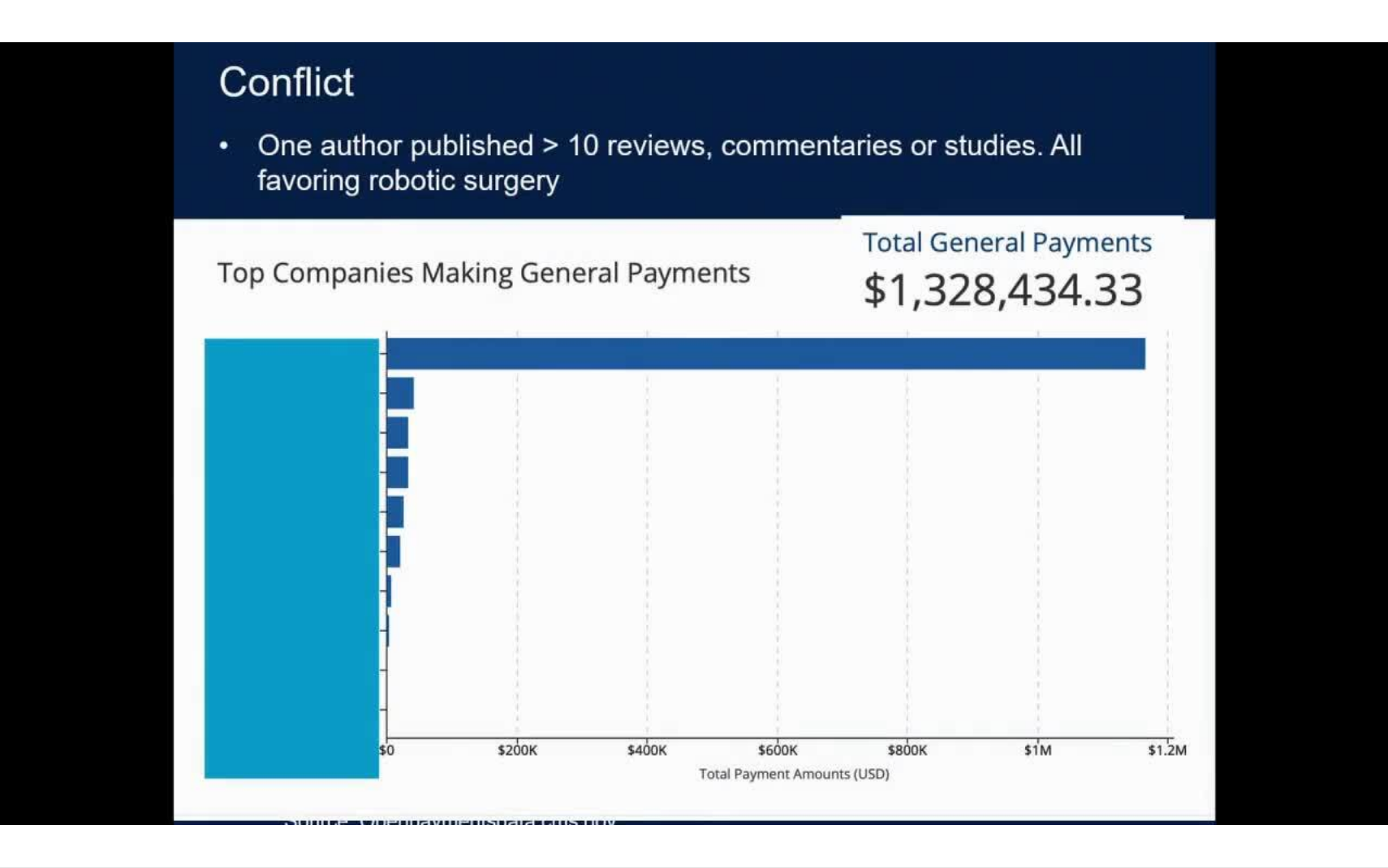
click at [737, 690] on video-js "**********" at bounding box center [694, 434] width 1388 height 868
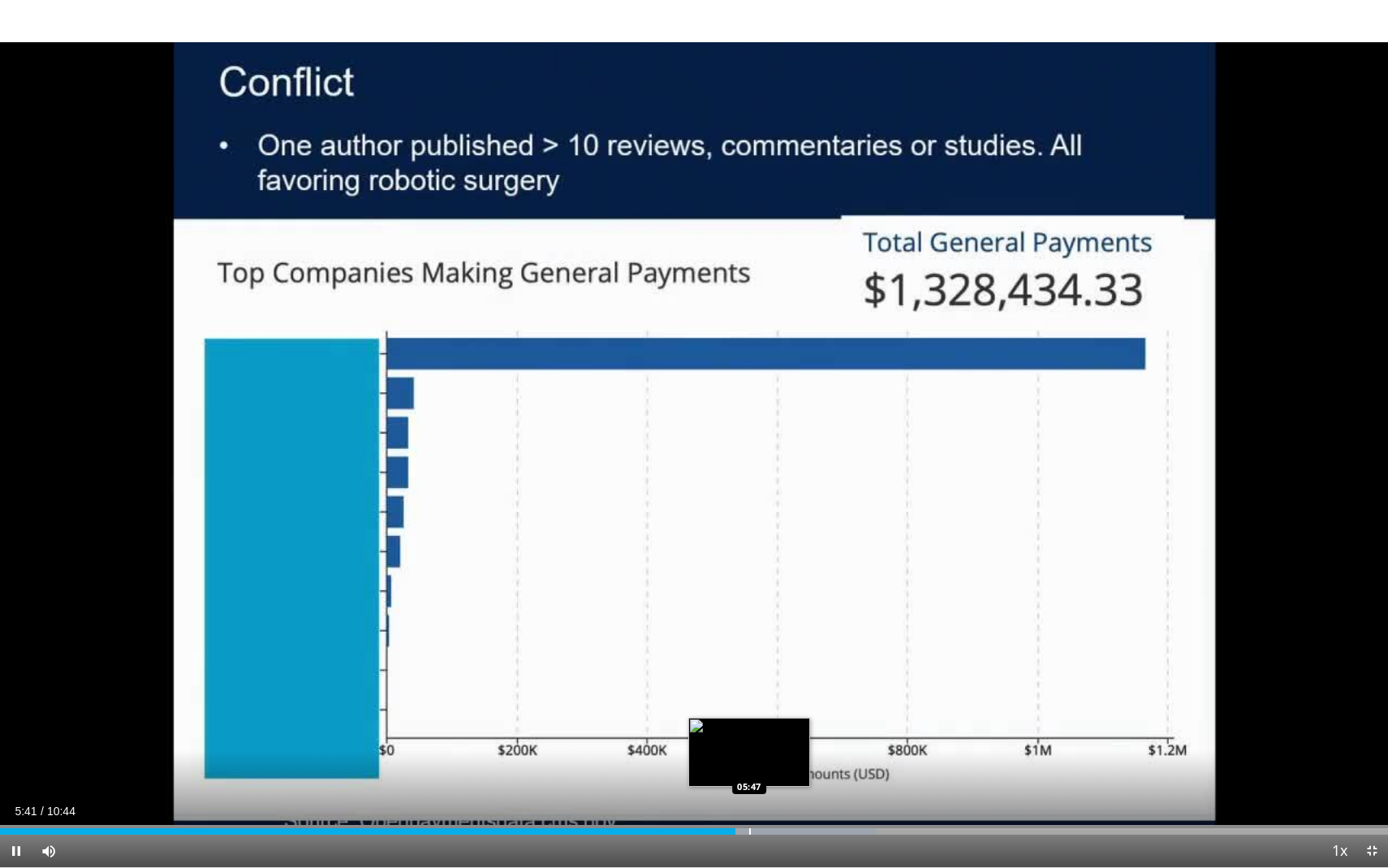
click at [750, 690] on div "Progress Bar" at bounding box center [751, 831] width 2 height 6
click at [755, 690] on div "Progress Bar" at bounding box center [756, 831] width 2 height 6
click at [762, 690] on div "Progress Bar" at bounding box center [763, 831] width 2 height 6
click at [770, 690] on div "10 seconds Tap to unmute" at bounding box center [694, 434] width 1388 height 867
click at [781, 690] on div "Progress Bar" at bounding box center [782, 831] width 2 height 6
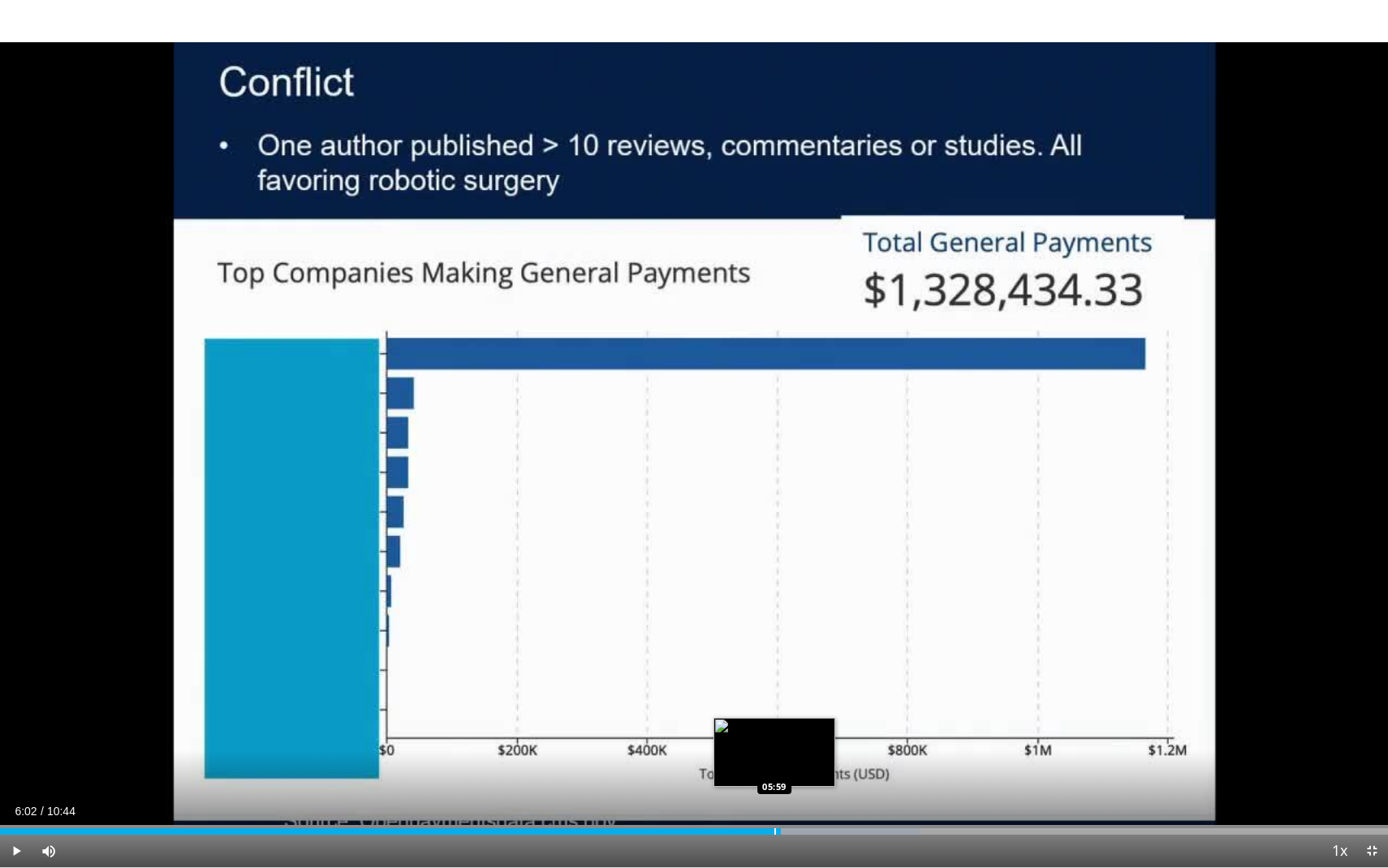
click at [774, 690] on div "Progress Bar" at bounding box center [775, 831] width 2 height 6
click at [781, 690] on div "Progress Bar" at bounding box center [781, 831] width 2 height 6
click at [790, 690] on div "Progress Bar" at bounding box center [791, 831] width 2 height 6
click at [799, 690] on div "Progress Bar" at bounding box center [800, 831] width 2 height 6
click at [807, 690] on div "Progress Bar" at bounding box center [808, 831] width 2 height 6
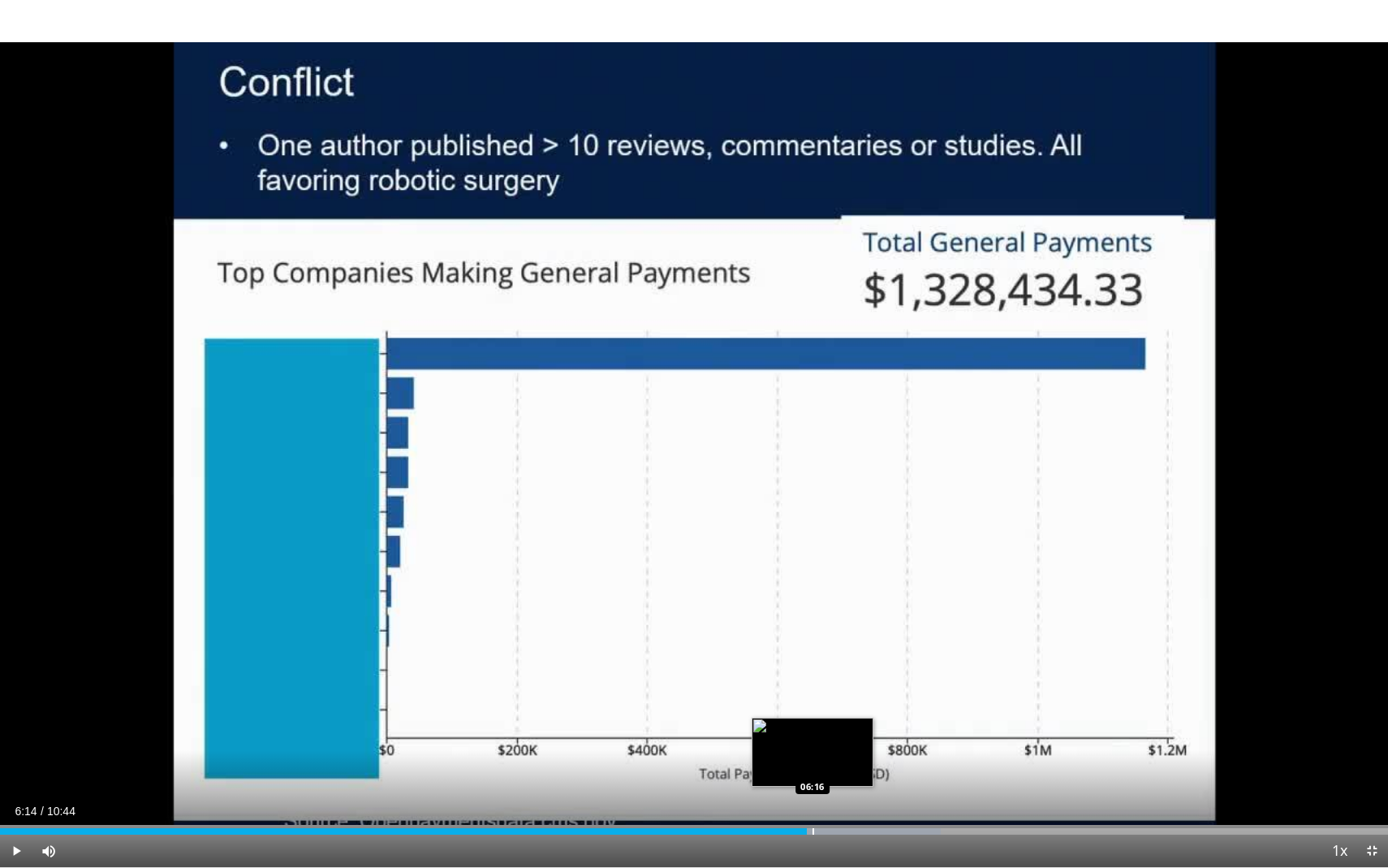
click at [812, 690] on div "Progress Bar" at bounding box center [813, 831] width 2 height 6
click at [816, 690] on div "Progress Bar" at bounding box center [816, 831] width 2 height 6
click at [823, 690] on div "Progress Bar" at bounding box center [824, 831] width 2 height 6
click at [826, 690] on div "Progress Bar" at bounding box center [826, 831] width 2 height 6
click at [833, 690] on div "Progress Bar" at bounding box center [834, 831] width 2 height 6
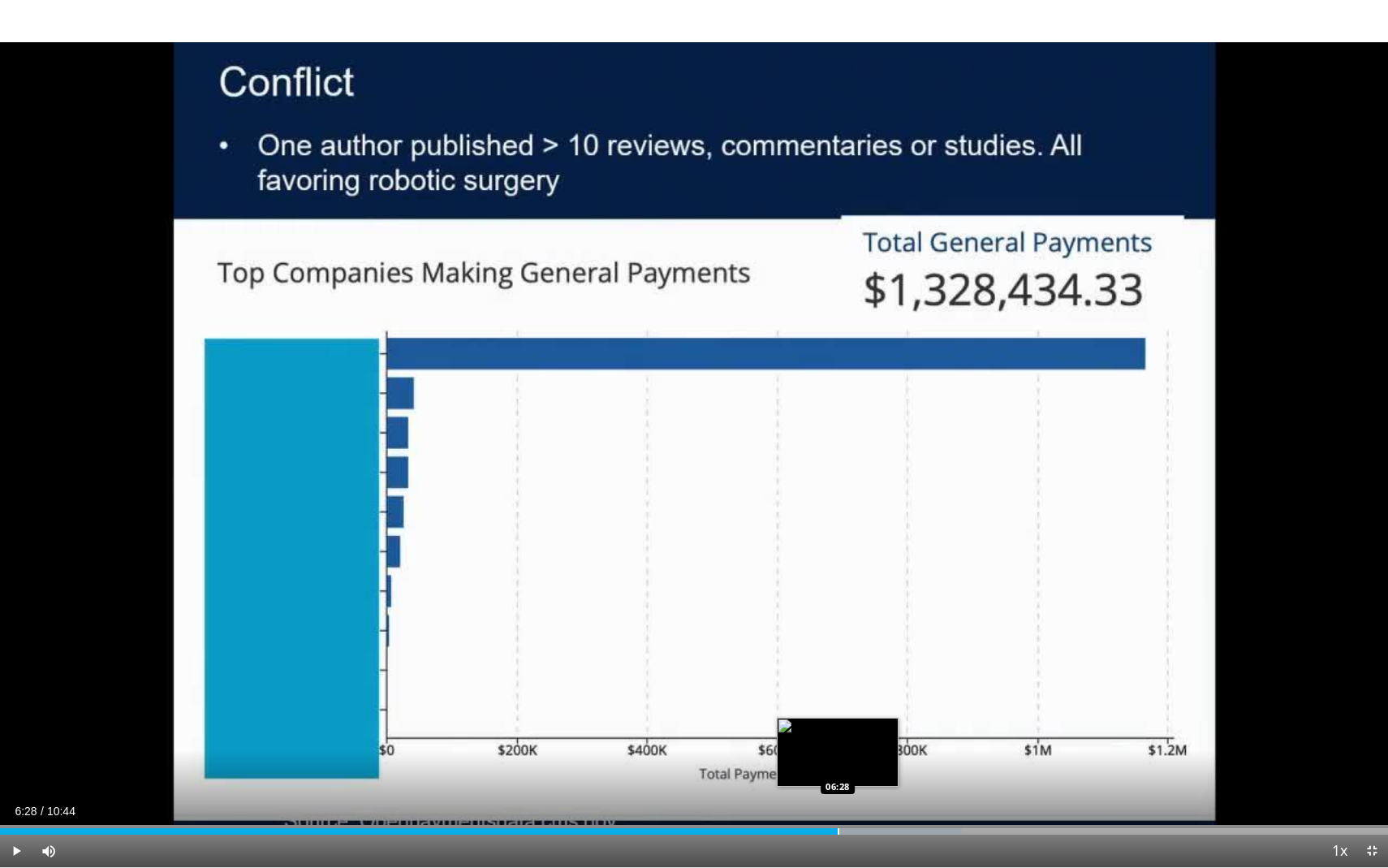
click at [838, 690] on div "Progress Bar" at bounding box center [839, 831] width 2 height 6
click at [852, 690] on div "Progress Bar" at bounding box center [852, 831] width 2 height 6
click at [864, 690] on div "Progress Bar" at bounding box center [864, 831] width 2 height 6
click at [875, 690] on div "Progress Bar" at bounding box center [876, 831] width 2 height 6
click at [881, 690] on div "Progress Bar" at bounding box center [882, 831] width 2 height 6
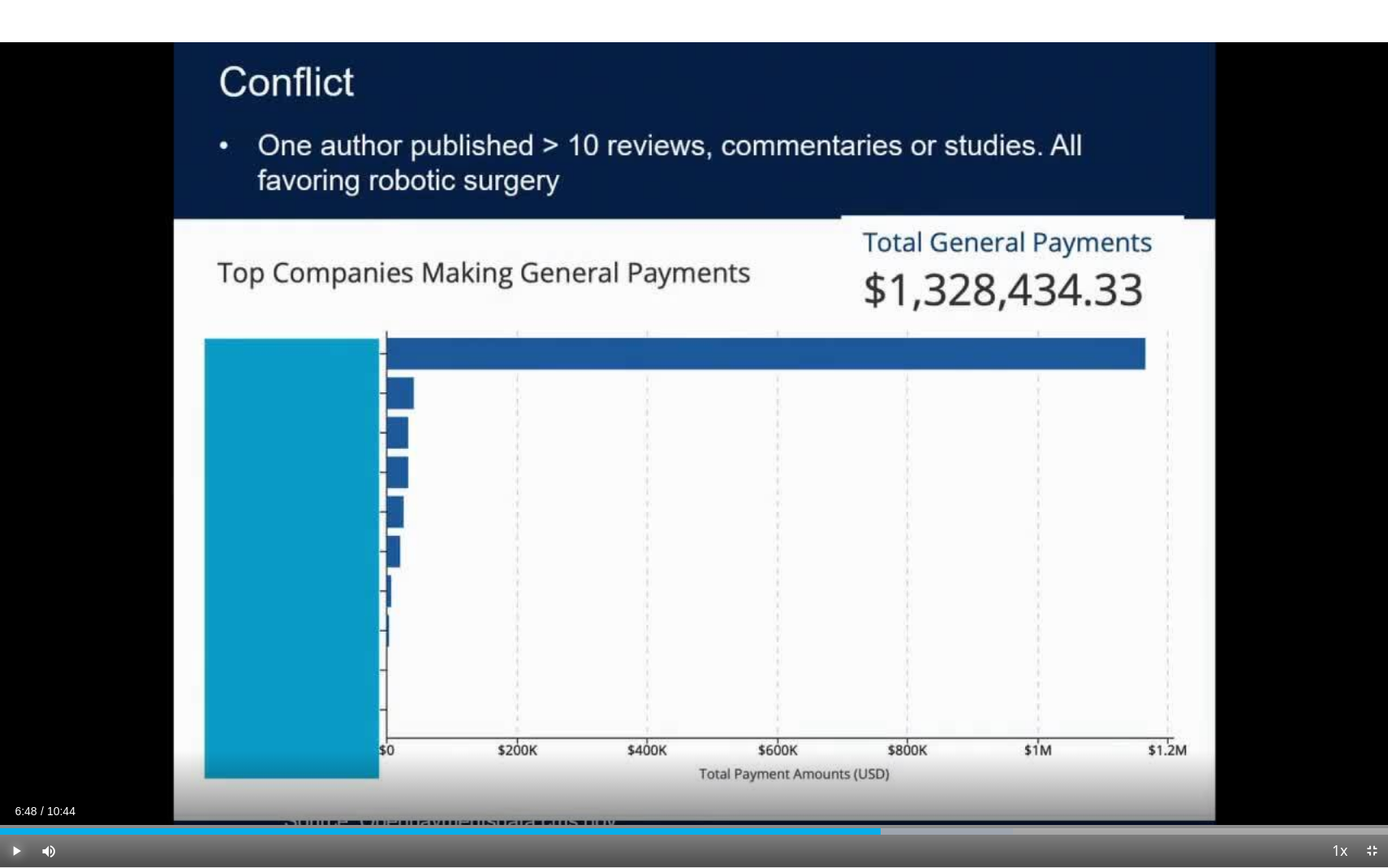
click at [12, 690] on span "Video Player" at bounding box center [16, 850] width 33 height 33
click at [886, 690] on div "Progress Bar" at bounding box center [887, 831] width 2 height 6
click at [890, 690] on div "Progress Bar" at bounding box center [891, 831] width 2 height 6
click at [896, 690] on div "Progress Bar" at bounding box center [897, 831] width 2 height 6
click at [909, 690] on div "Progress Bar" at bounding box center [909, 831] width 2 height 6
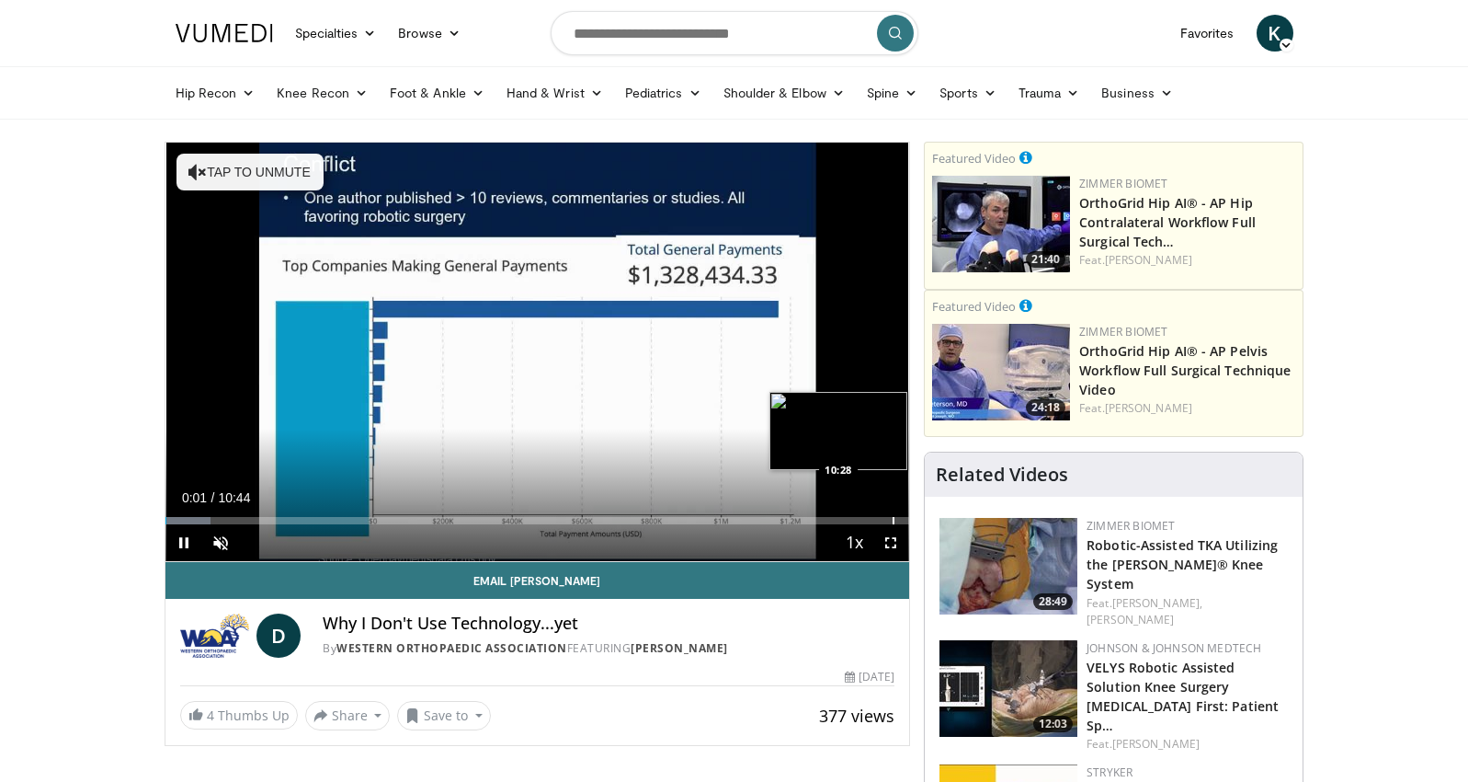
click at [894, 521] on div "Progress Bar" at bounding box center [894, 520] width 2 height 7
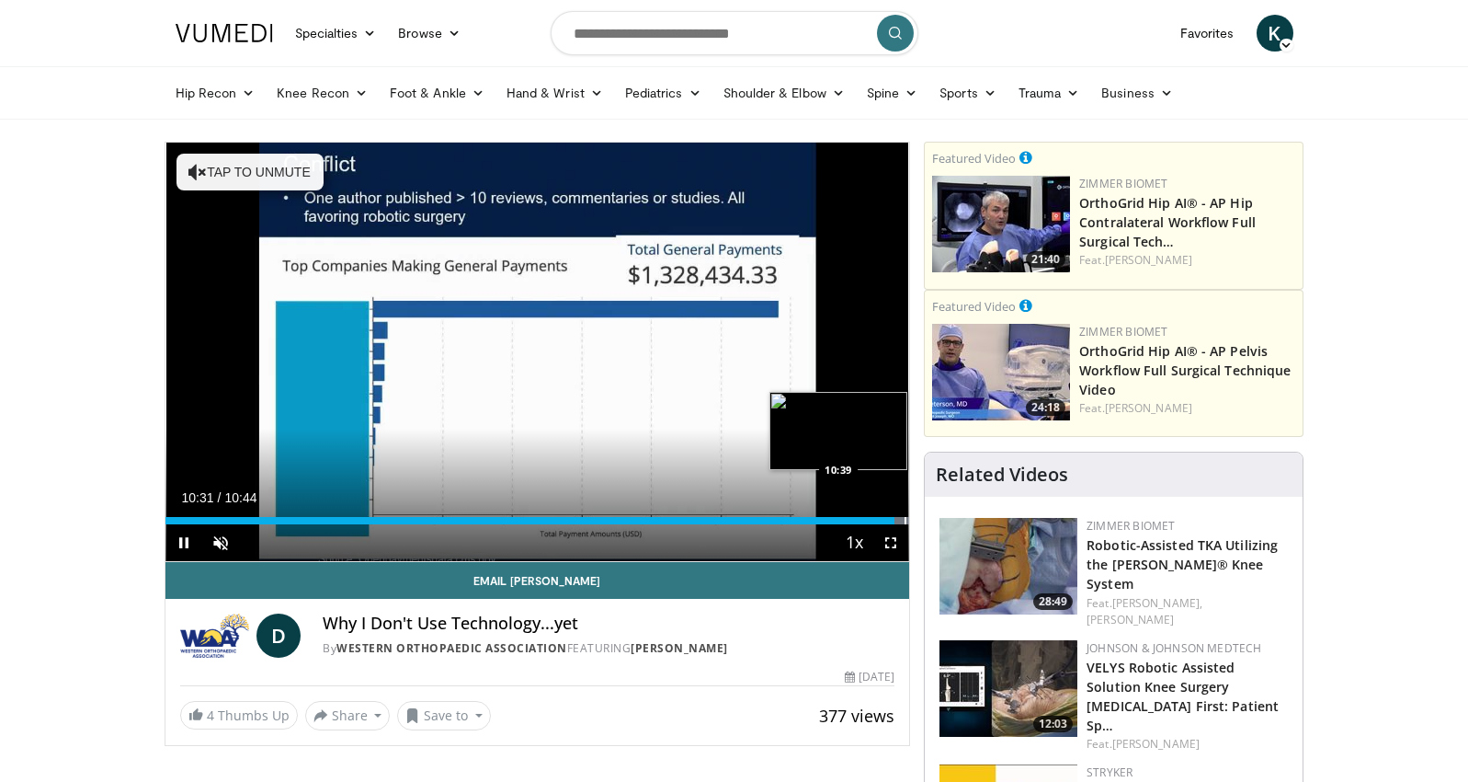
click at [905, 520] on div "Progress Bar" at bounding box center [906, 520] width 2 height 7
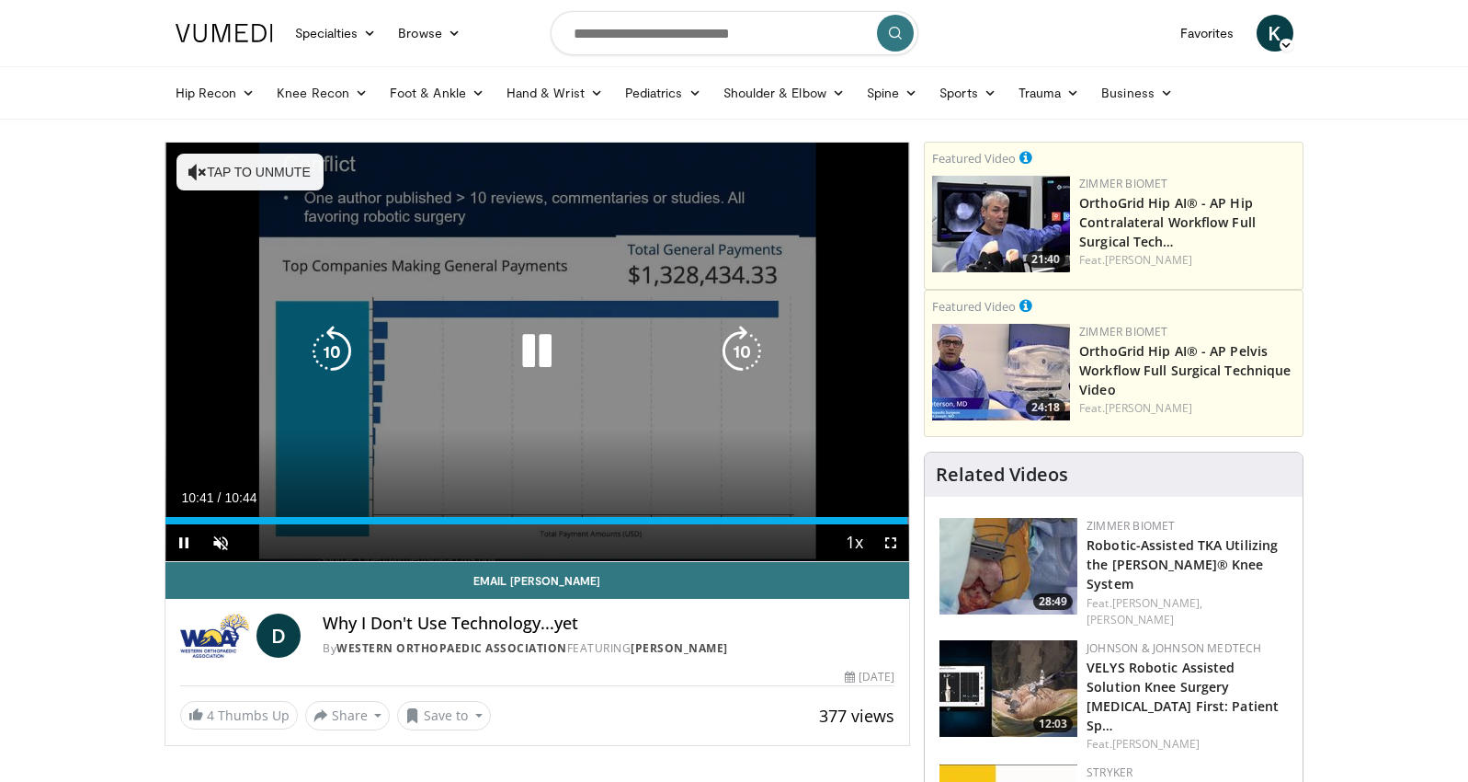
click at [531, 348] on icon "Video Player" at bounding box center [536, 351] width 51 height 51
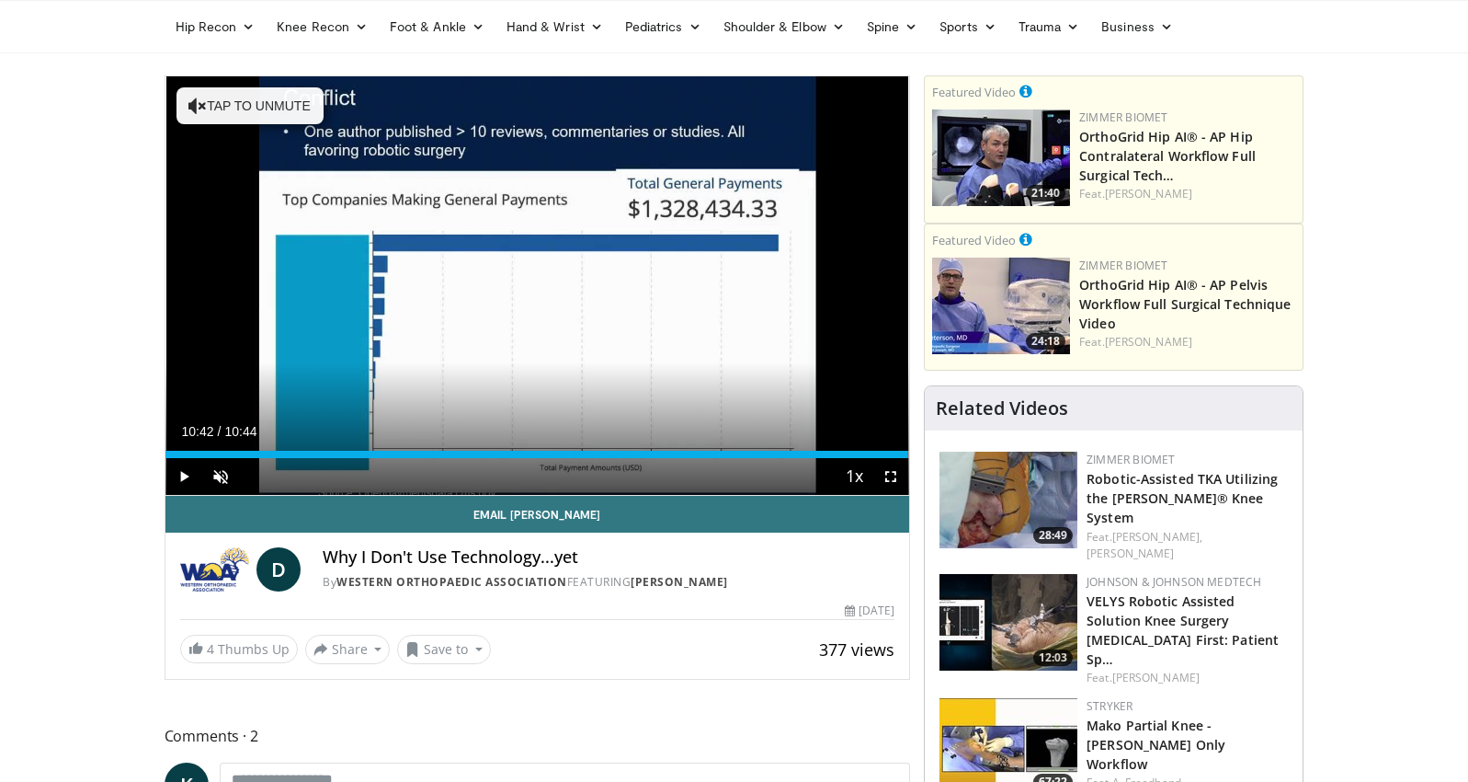
scroll to position [327, 0]
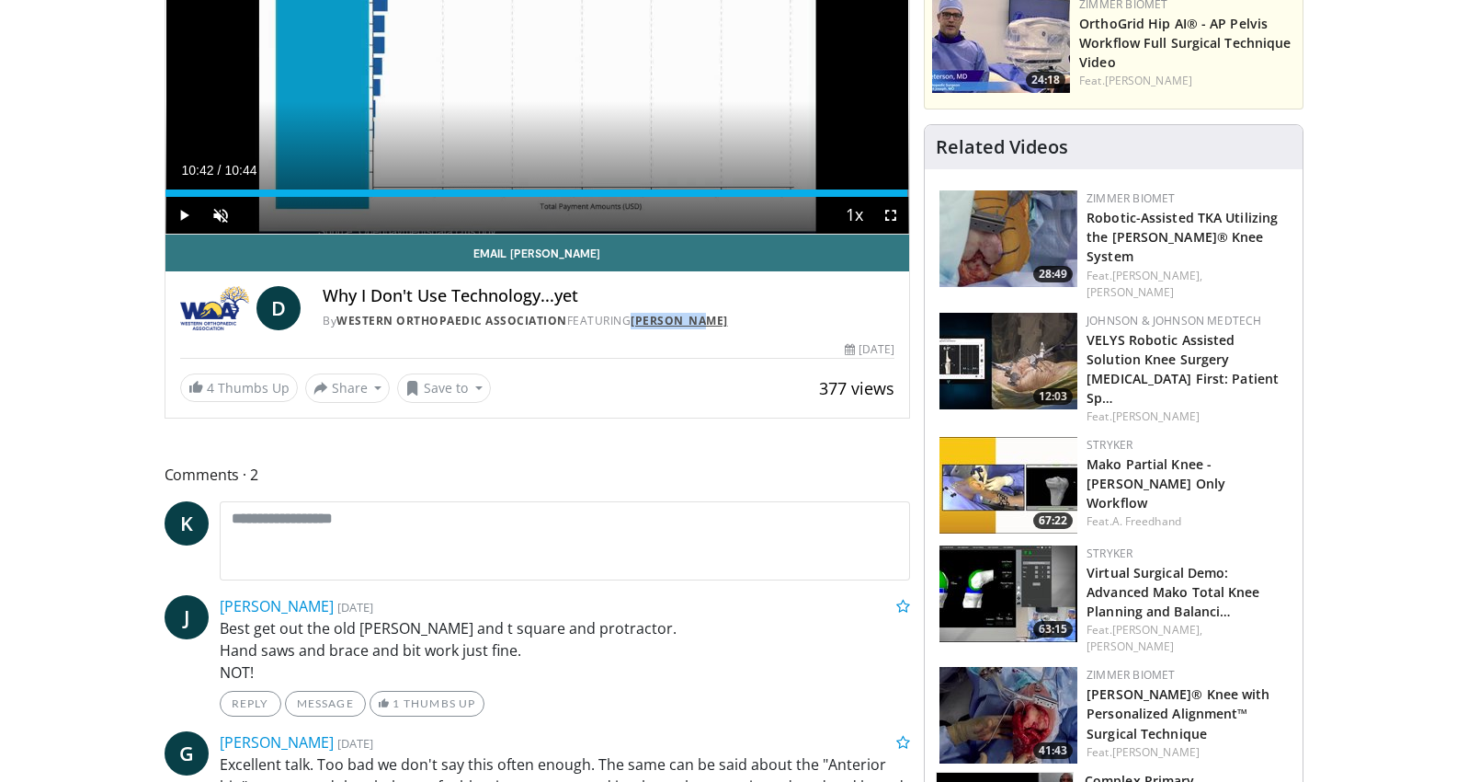
drag, startPoint x: 718, startPoint y: 324, endPoint x: 635, endPoint y: 326, distance: 82.8
click at [635, 326] on div "By Western Orthopaedic Association FEATURING Derek Ward" at bounding box center [609, 321] width 572 height 17
copy link "Derek Ward"
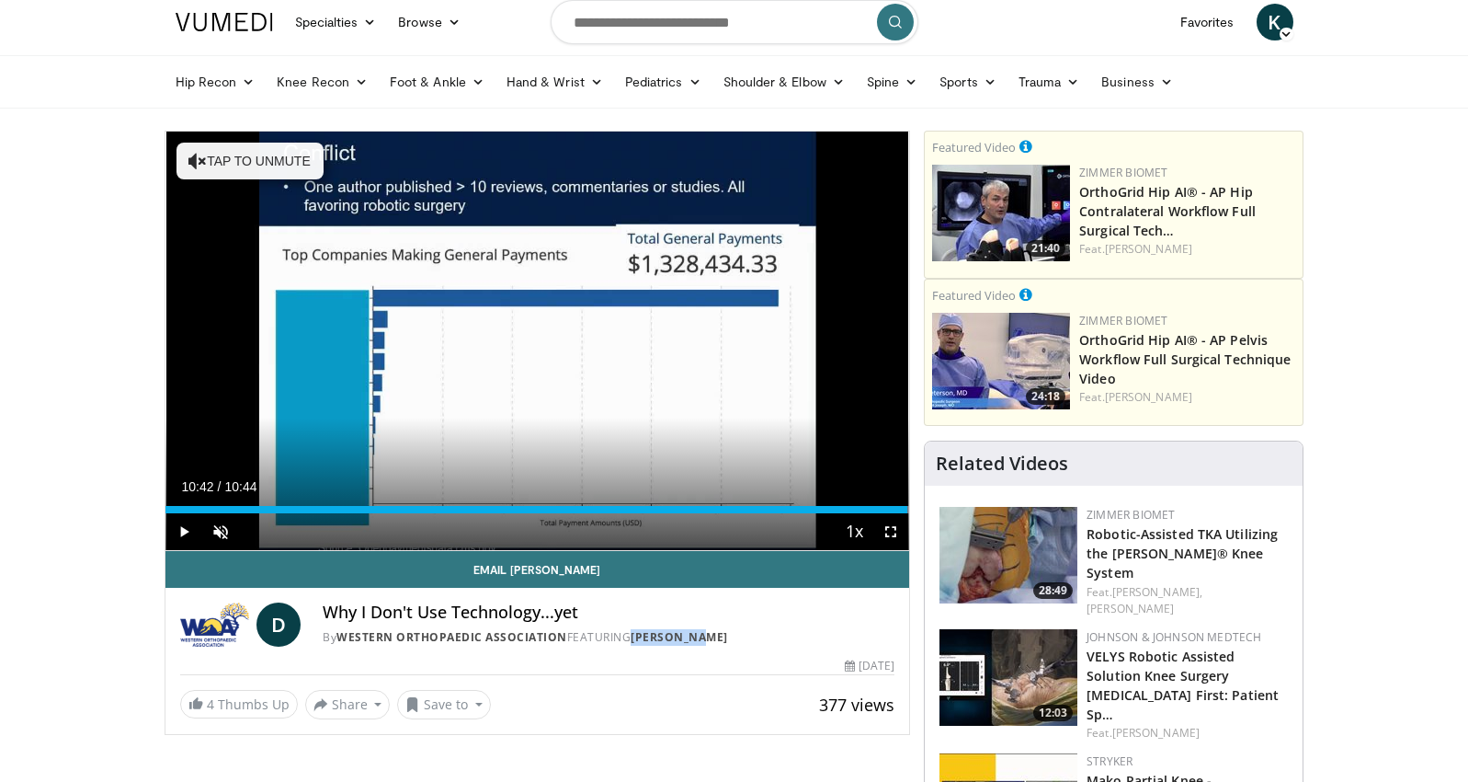
scroll to position [0, 0]
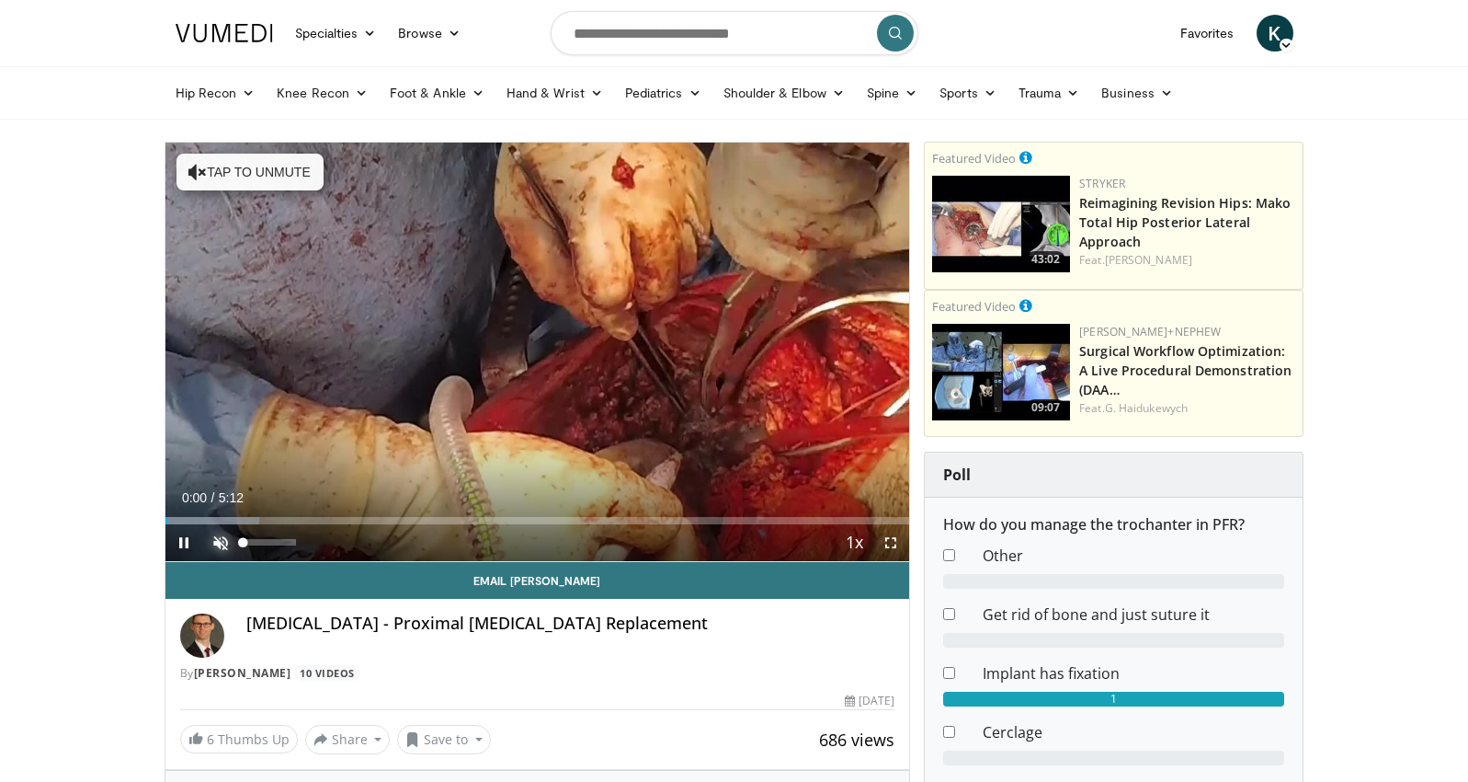
click at [226, 541] on span "Video Player" at bounding box center [220, 542] width 37 height 37
click at [893, 544] on span "Video Player" at bounding box center [891, 542] width 37 height 37
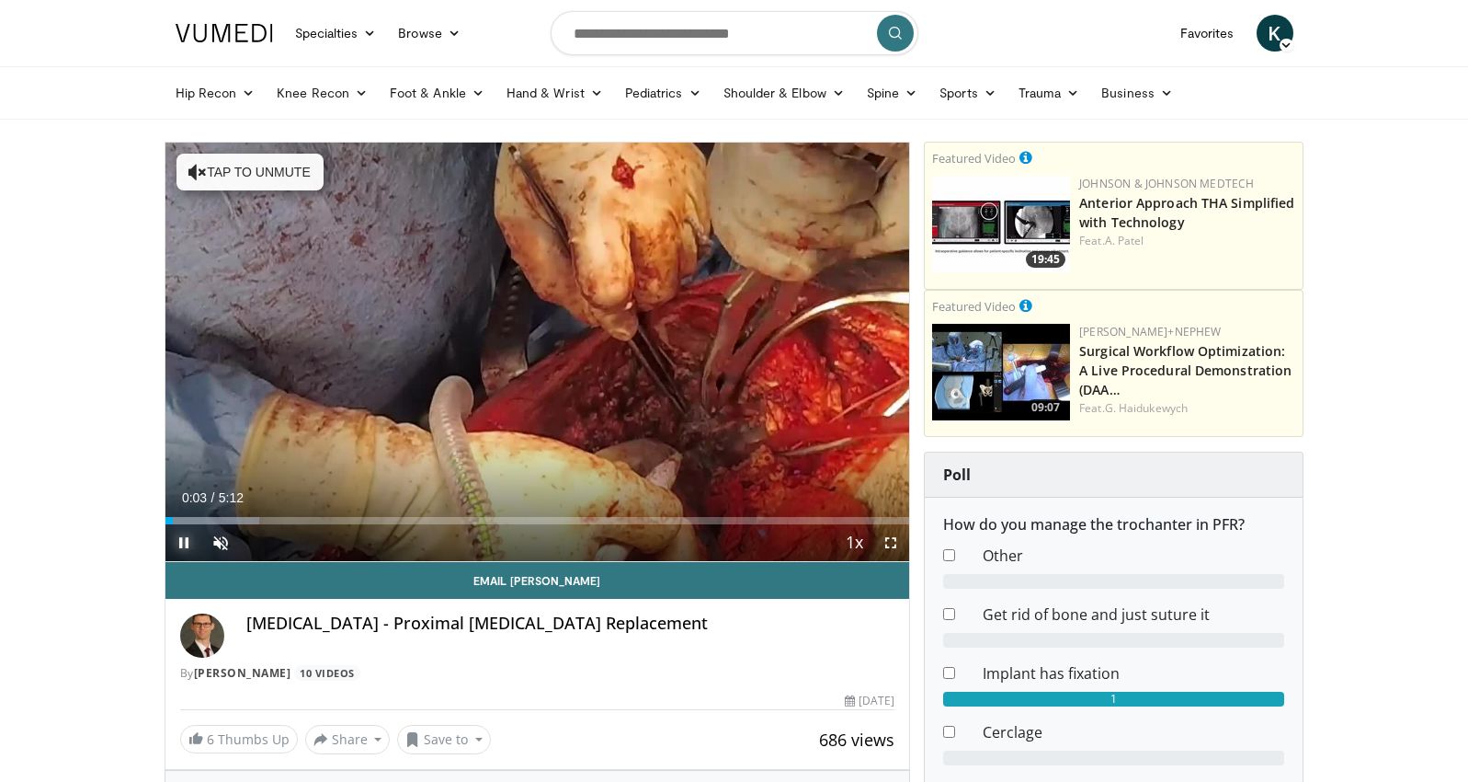
click at [183, 543] on span "Video Player" at bounding box center [184, 542] width 37 height 37
click at [562, 524] on div "Current Time 0:00 / Duration 5:12 Pause Skip Backward Skip Forward Unmute Loade…" at bounding box center [538, 542] width 745 height 37
click at [850, 522] on div "Progress Bar" at bounding box center [851, 520] width 2 height 7
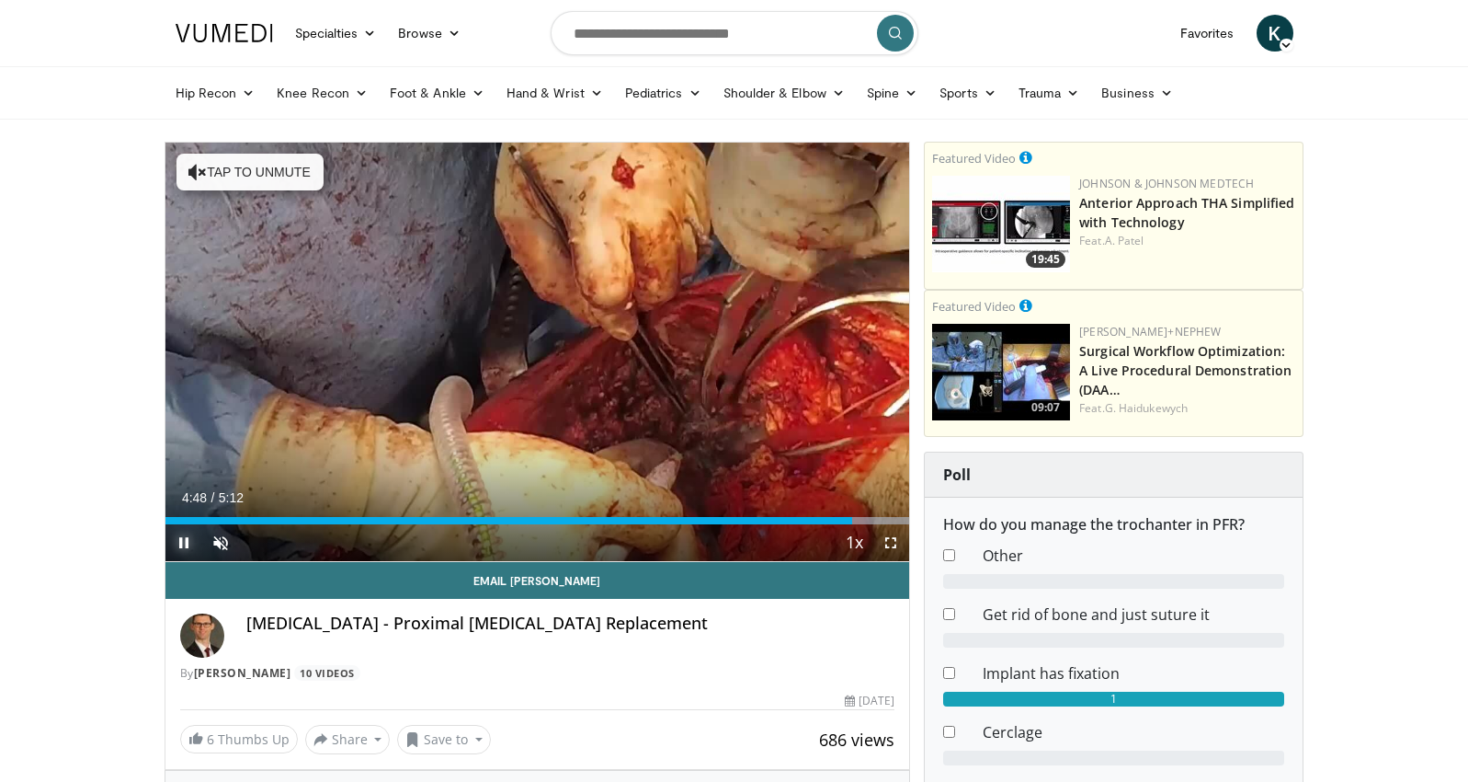
click at [184, 547] on span "Video Player" at bounding box center [184, 542] width 37 height 37
click at [889, 549] on span "Video Player" at bounding box center [891, 542] width 37 height 37
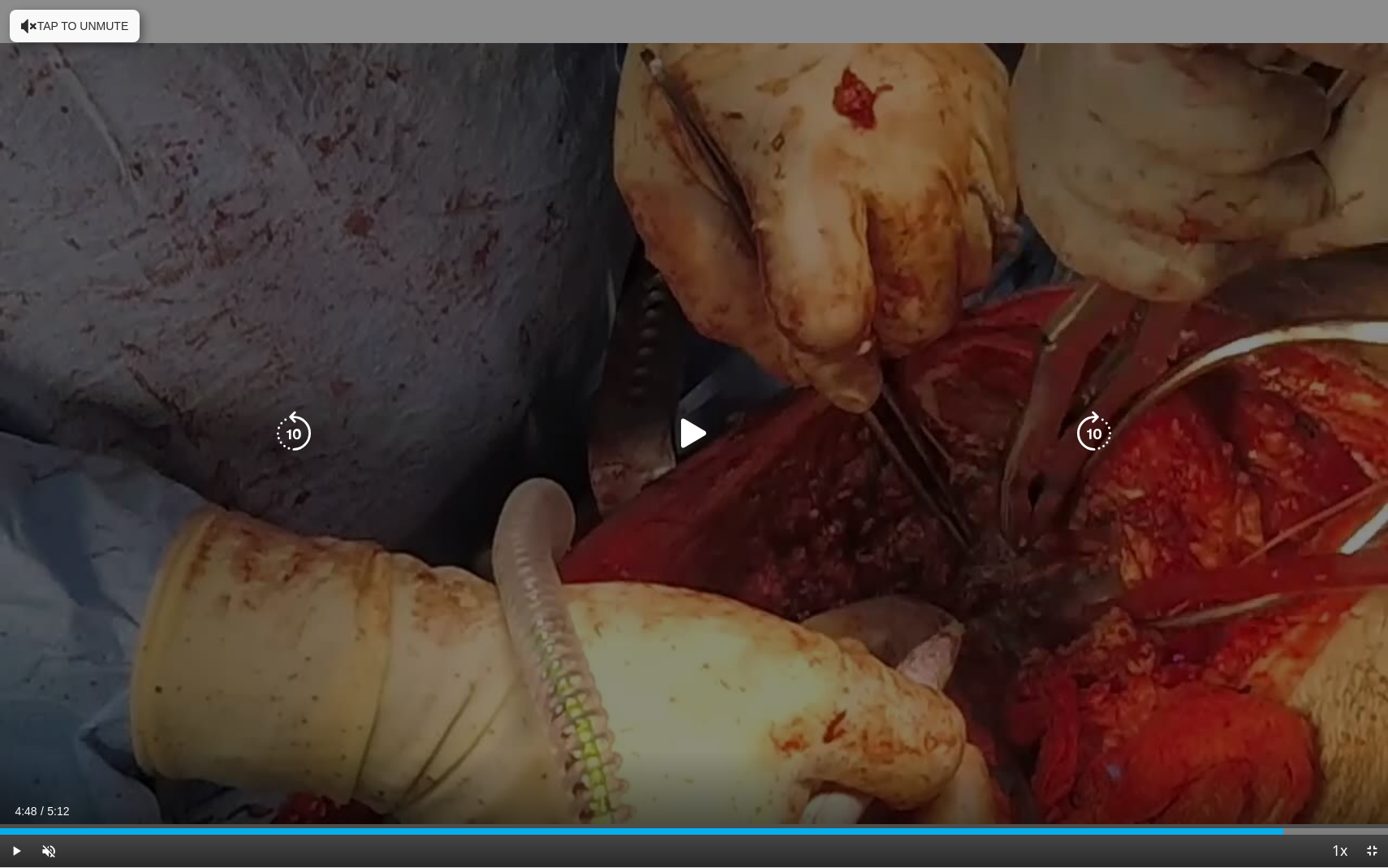
click at [1296, 275] on div "10 seconds Tap to unmute" at bounding box center [694, 434] width 1388 height 867
